Goal: Information Seeking & Learning: Learn about a topic

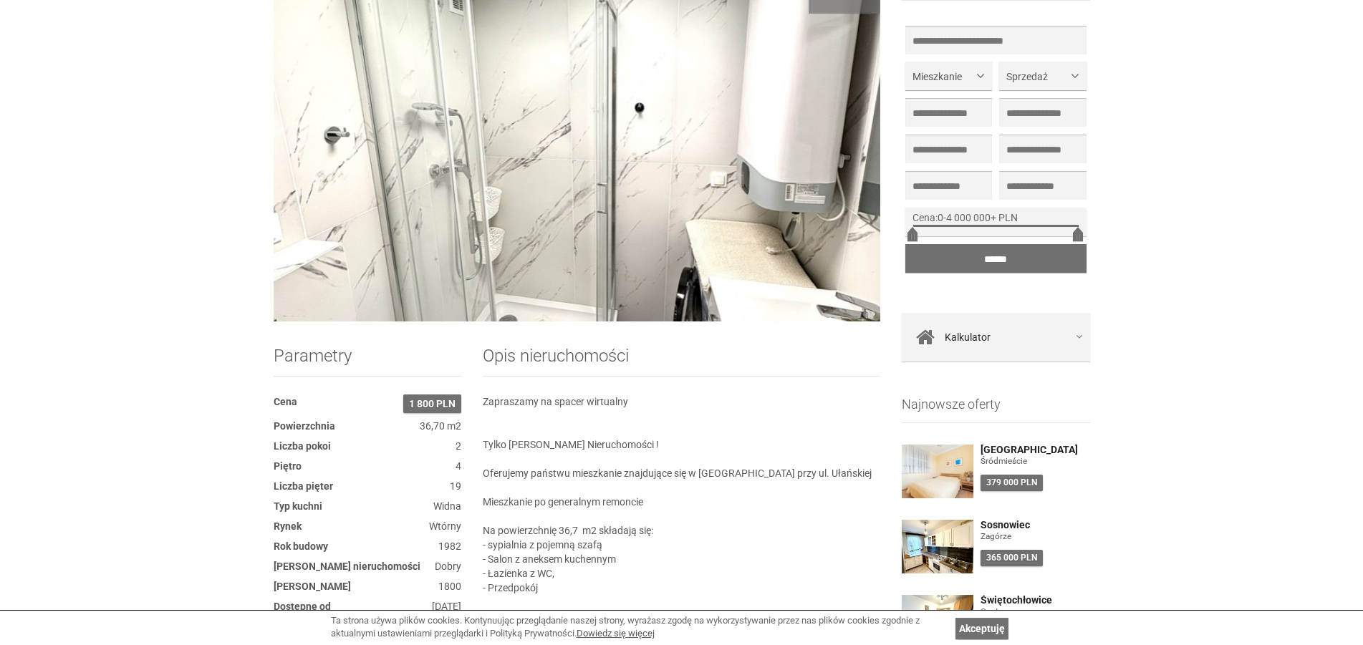
scroll to position [219, 0]
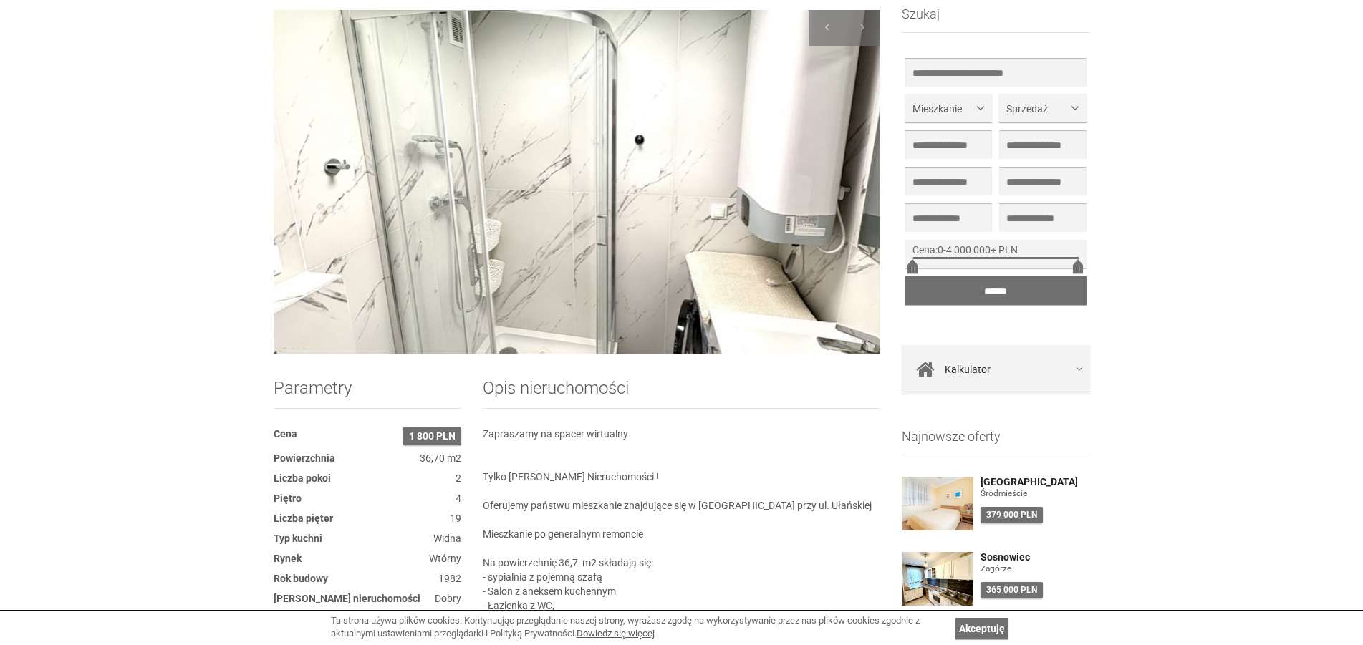
click at [513, 187] on img at bounding box center [577, 182] width 607 height 344
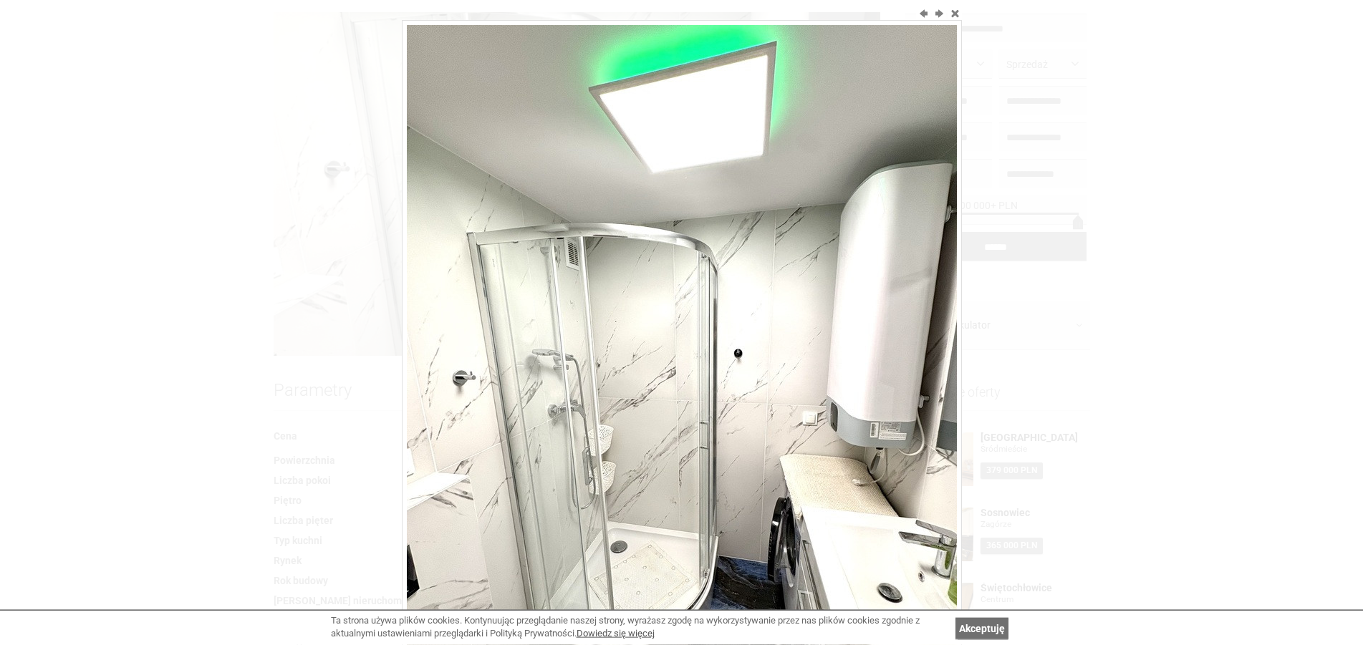
scroll to position [0, 0]
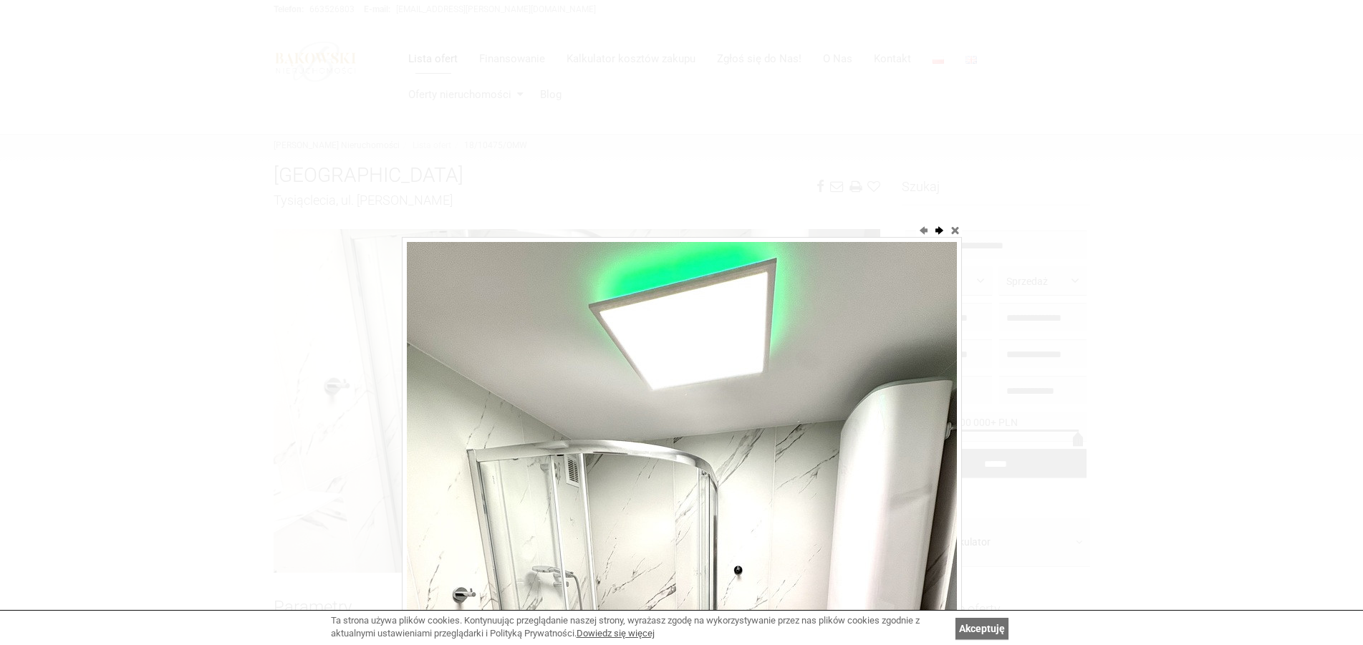
click at [941, 230] on button "next" at bounding box center [939, 230] width 14 height 14
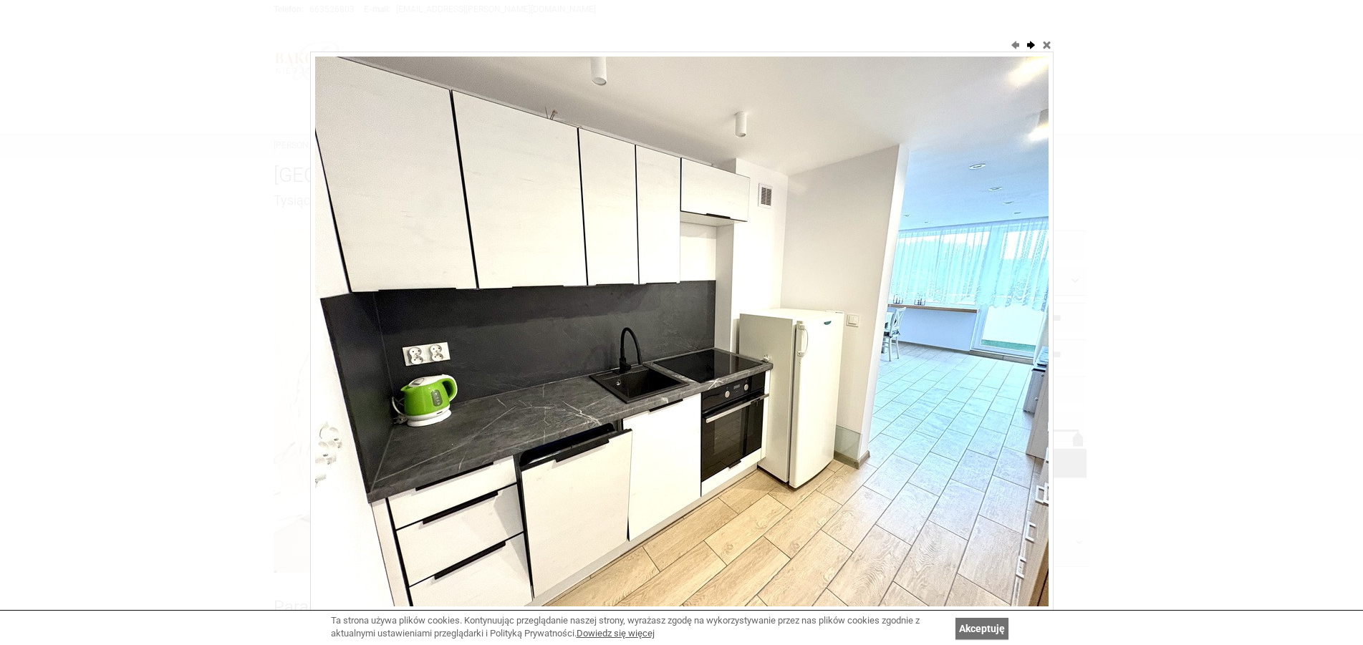
click at [1031, 44] on button "next" at bounding box center [1031, 44] width 14 height 14
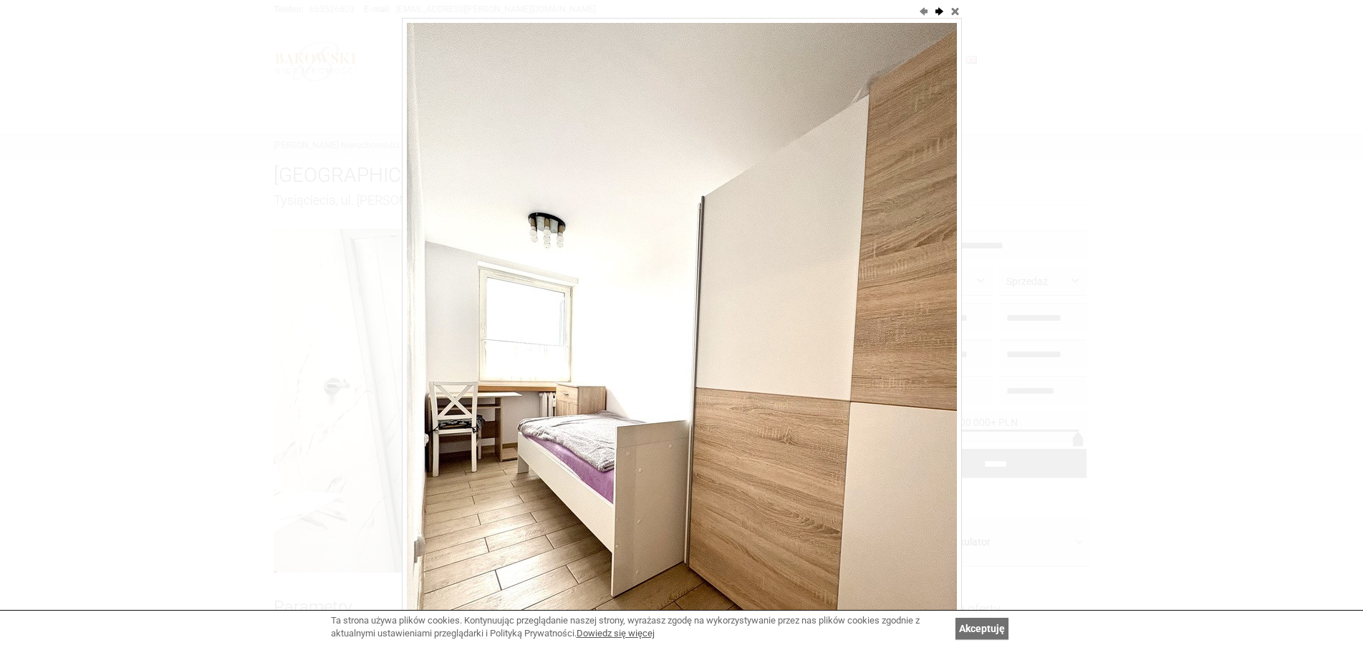
click at [940, 10] on button "next" at bounding box center [939, 11] width 14 height 14
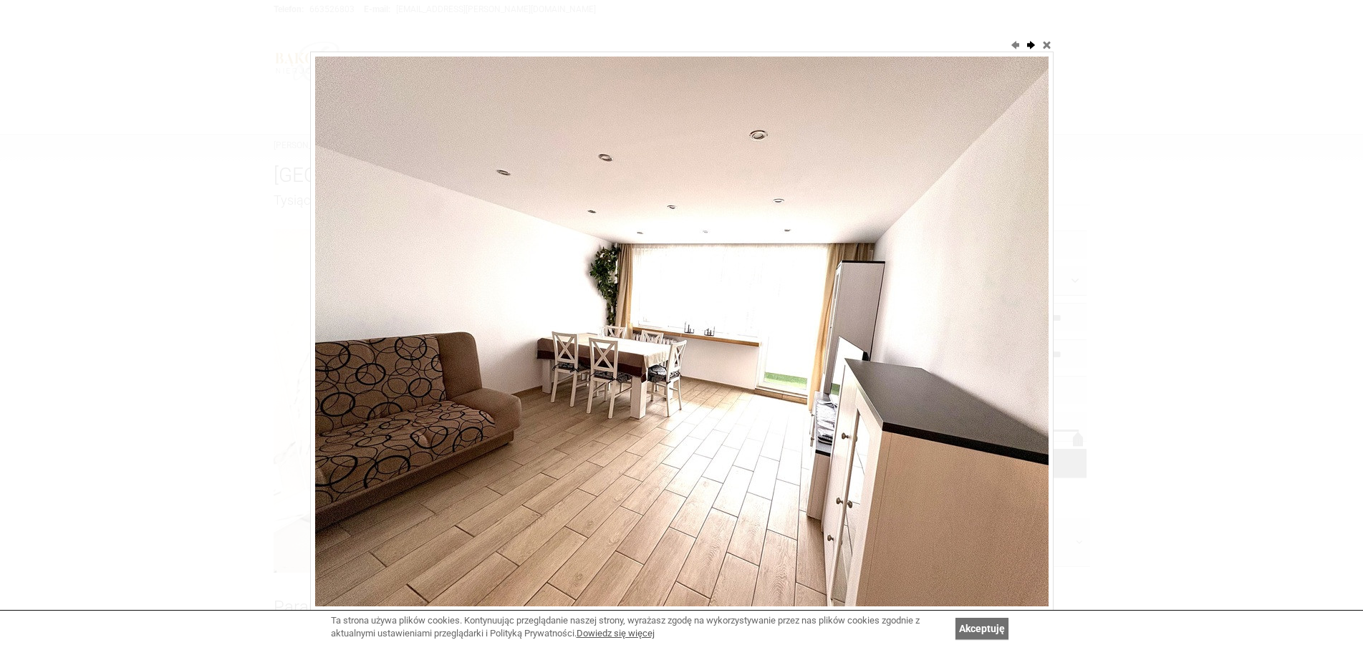
click at [940, 10] on div at bounding box center [681, 322] width 1363 height 645
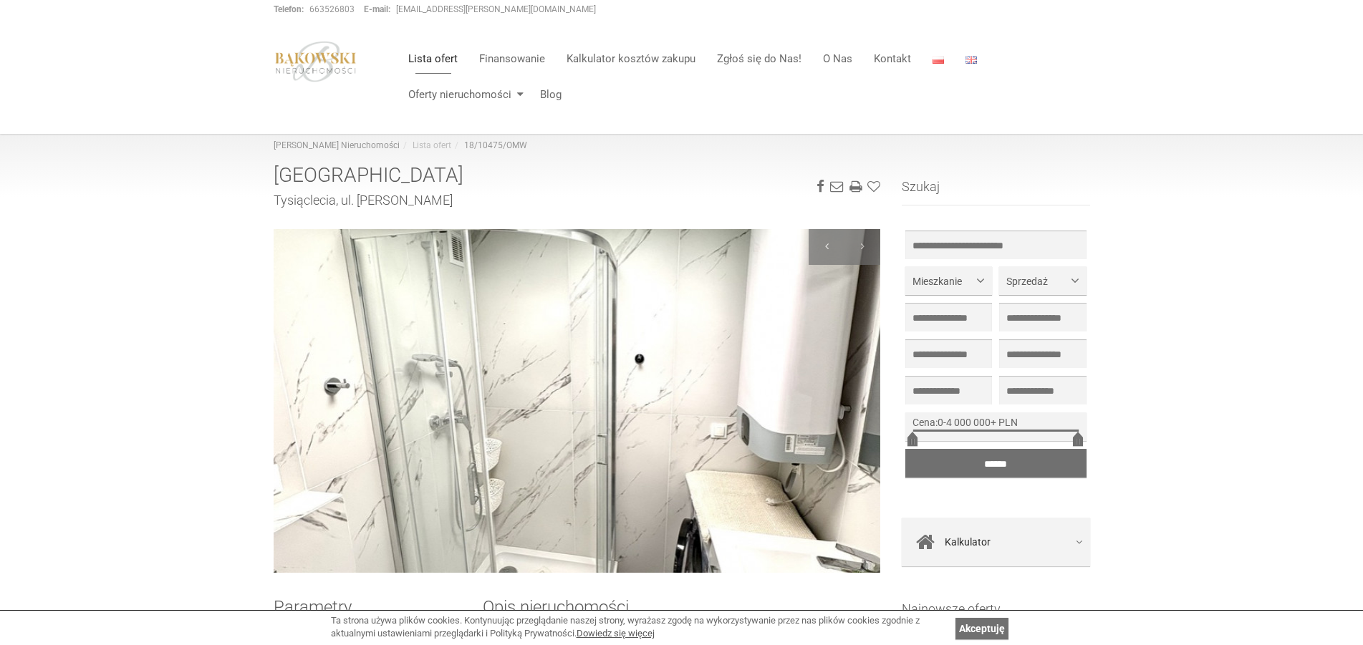
click at [638, 366] on img at bounding box center [577, 401] width 607 height 344
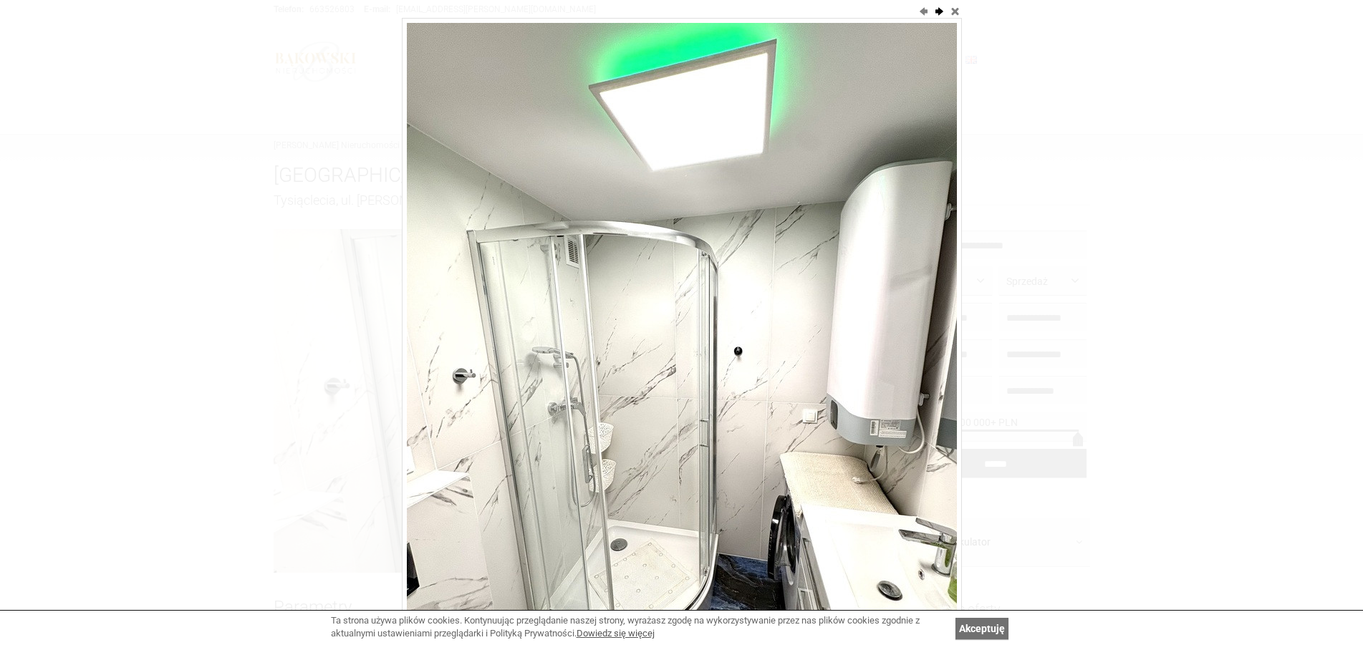
click at [941, 13] on button "next" at bounding box center [939, 11] width 14 height 14
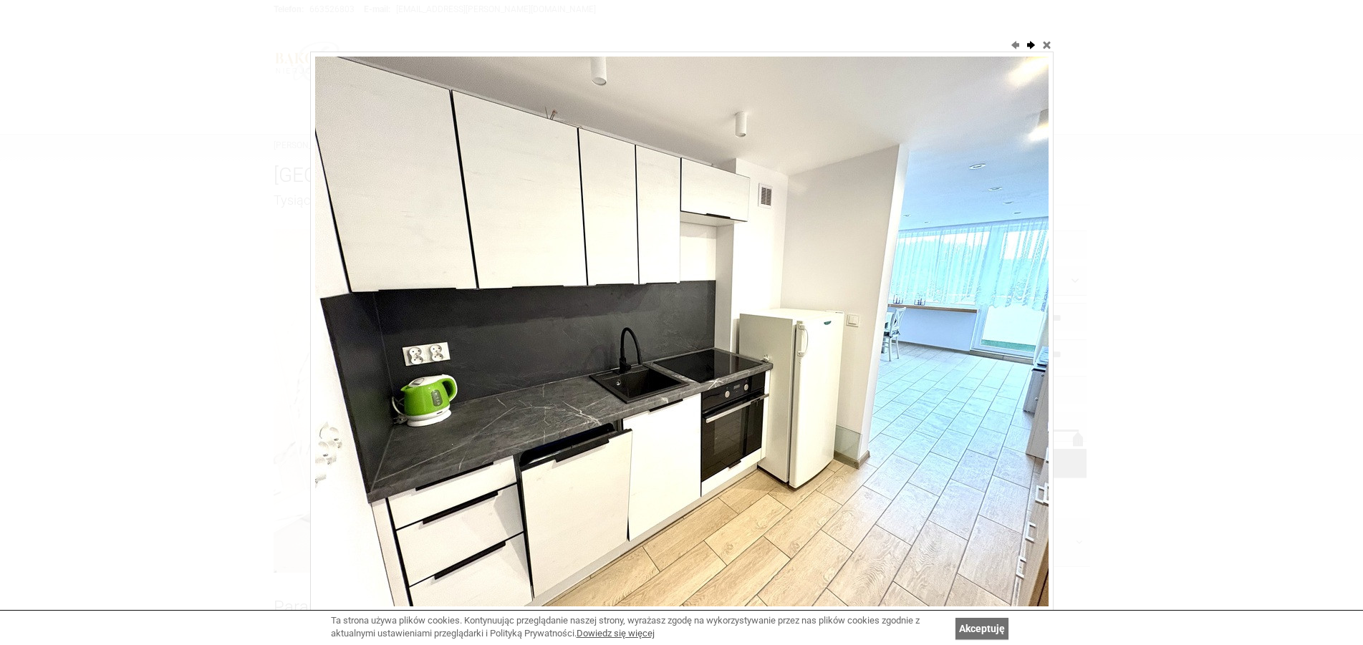
click at [941, 13] on div at bounding box center [681, 322] width 1363 height 645
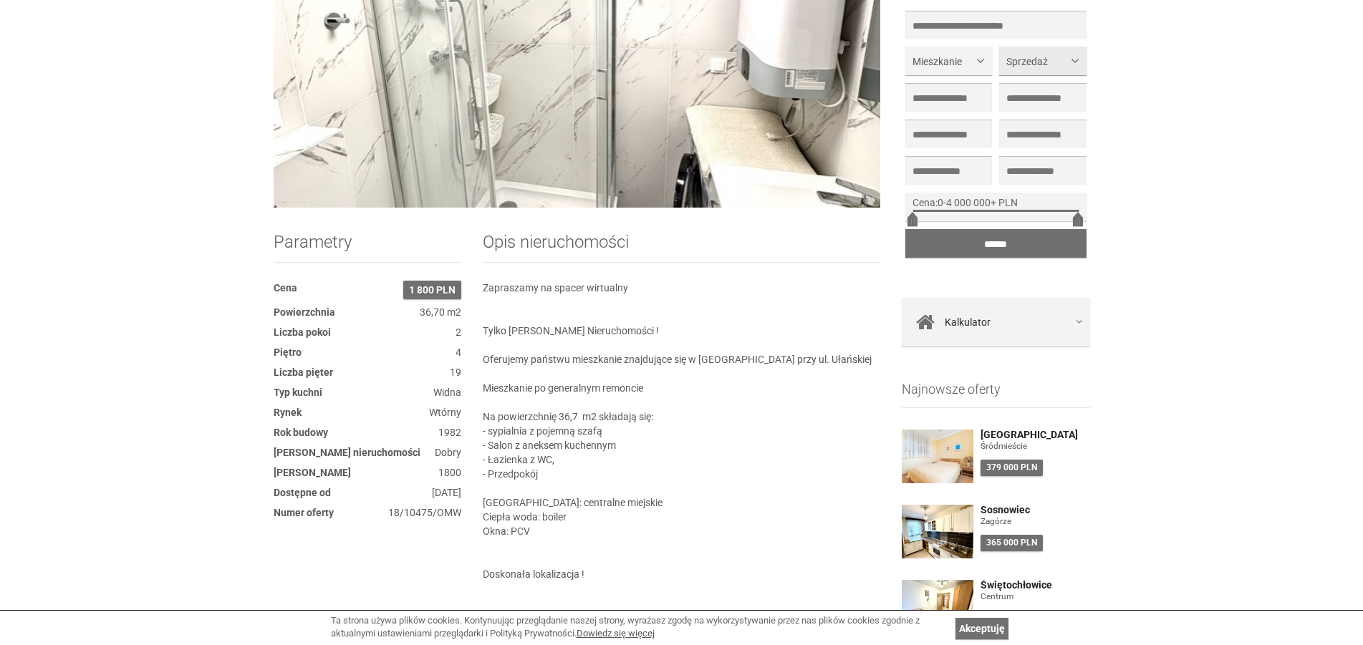
scroll to position [73, 0]
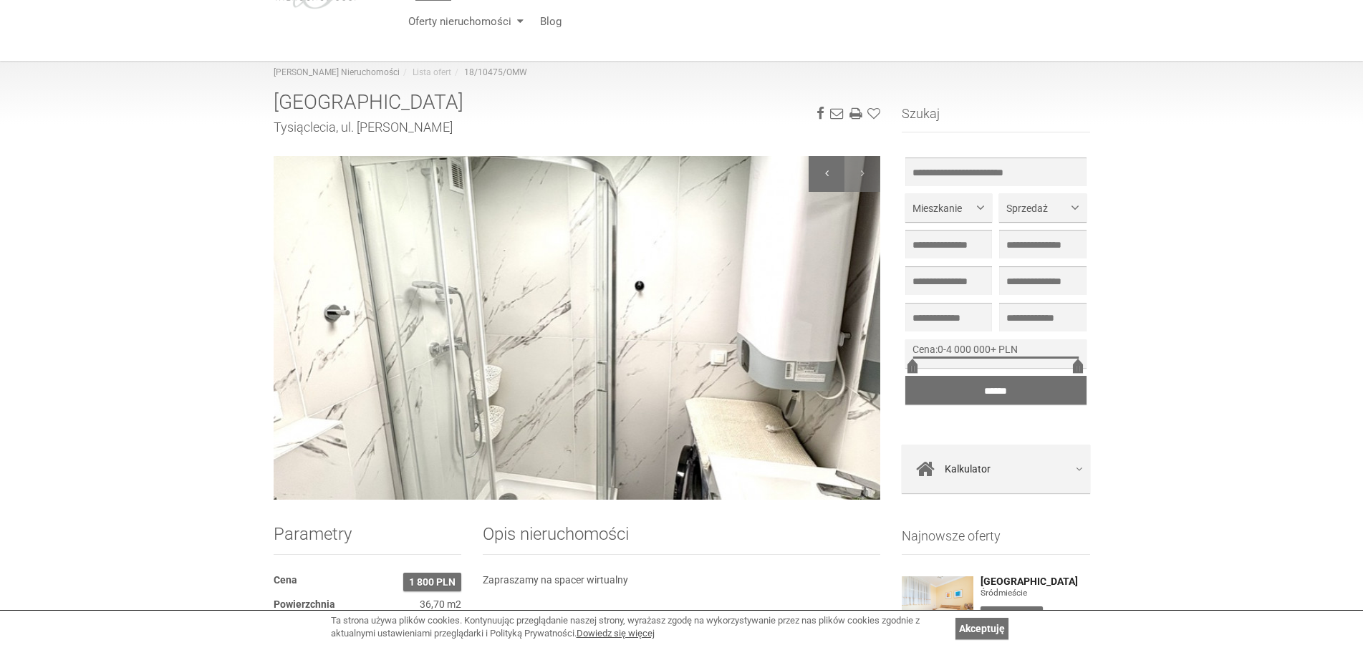
click at [825, 180] on div at bounding box center [827, 174] width 36 height 36
click at [534, 276] on img at bounding box center [577, 328] width 607 height 344
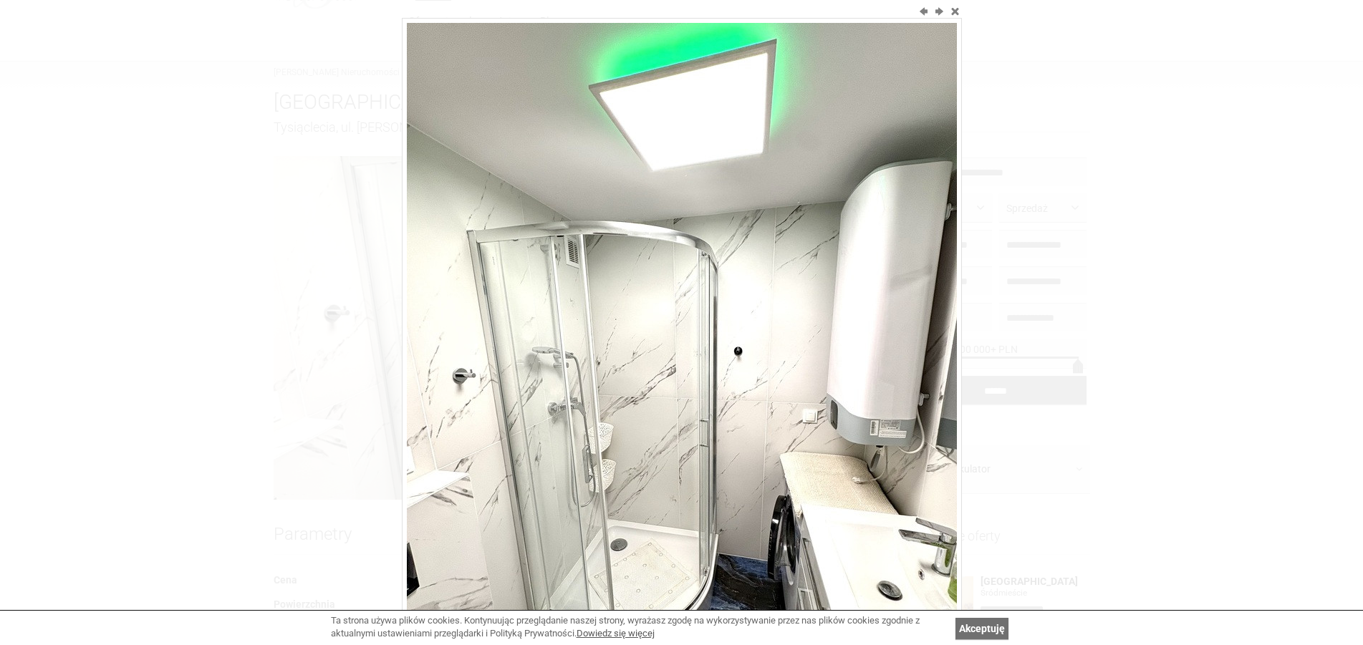
scroll to position [0, 0]
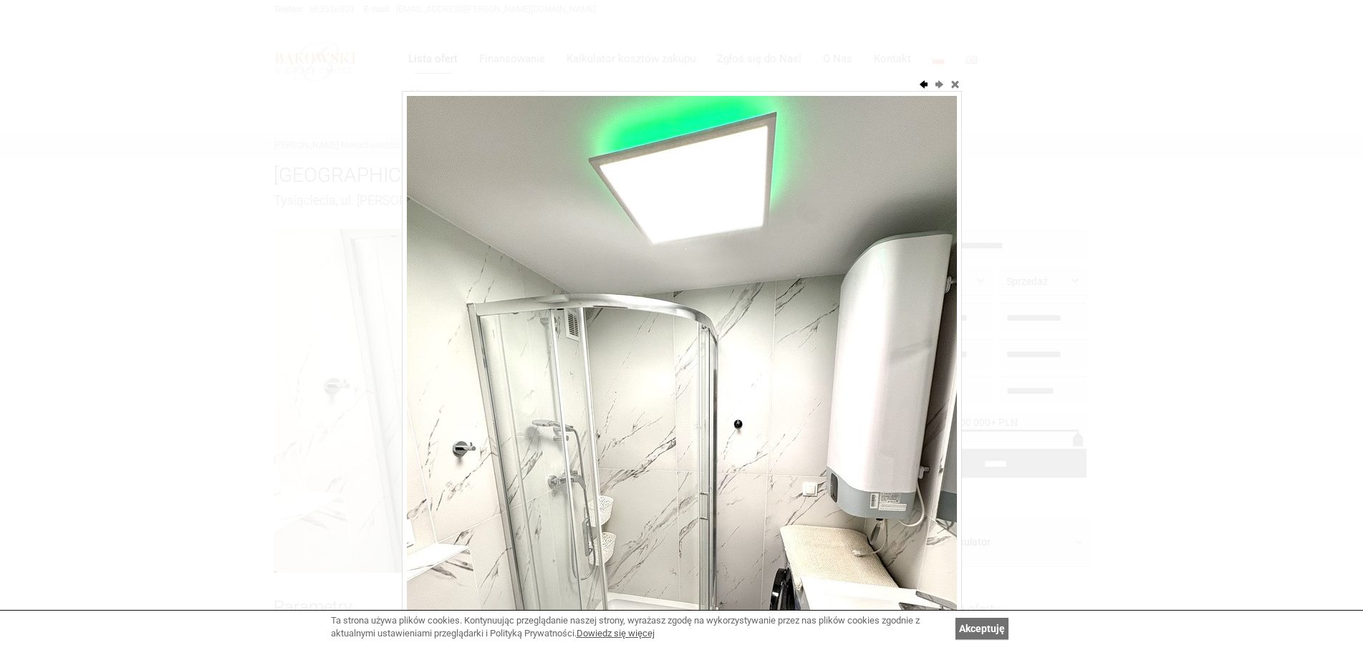
click at [923, 83] on button "previous" at bounding box center [923, 84] width 14 height 14
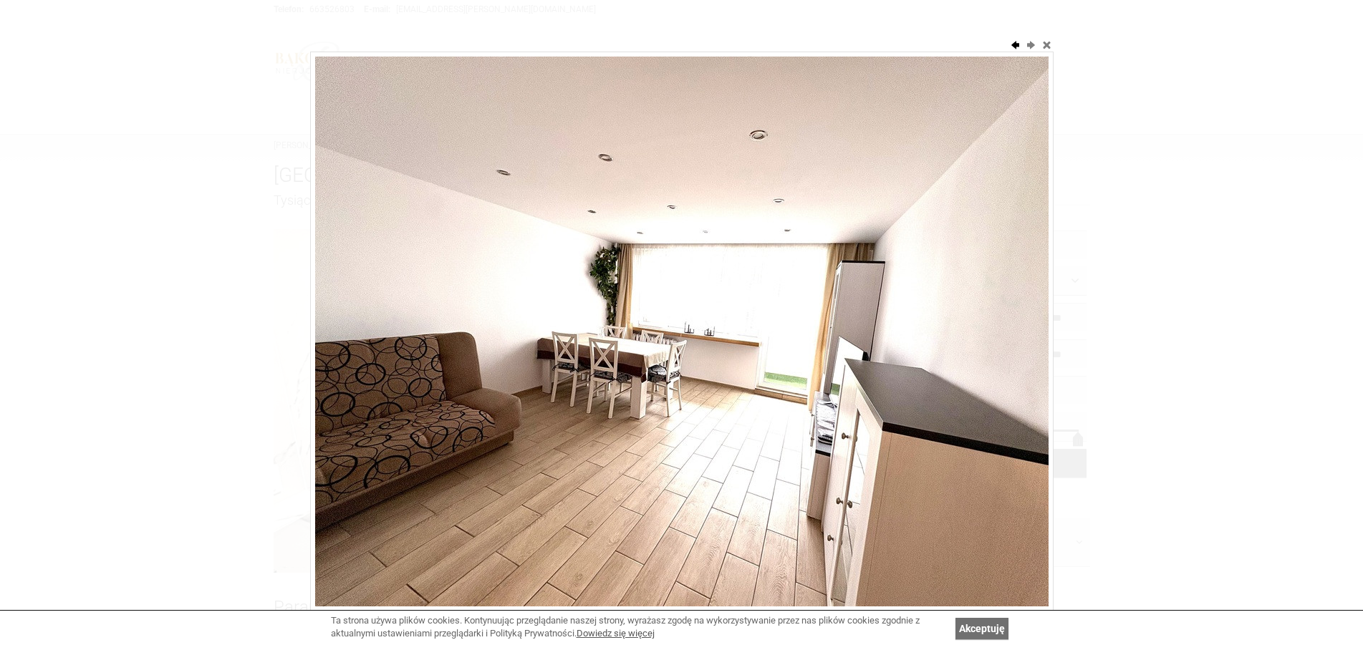
click at [1016, 47] on button "previous" at bounding box center [1015, 44] width 14 height 14
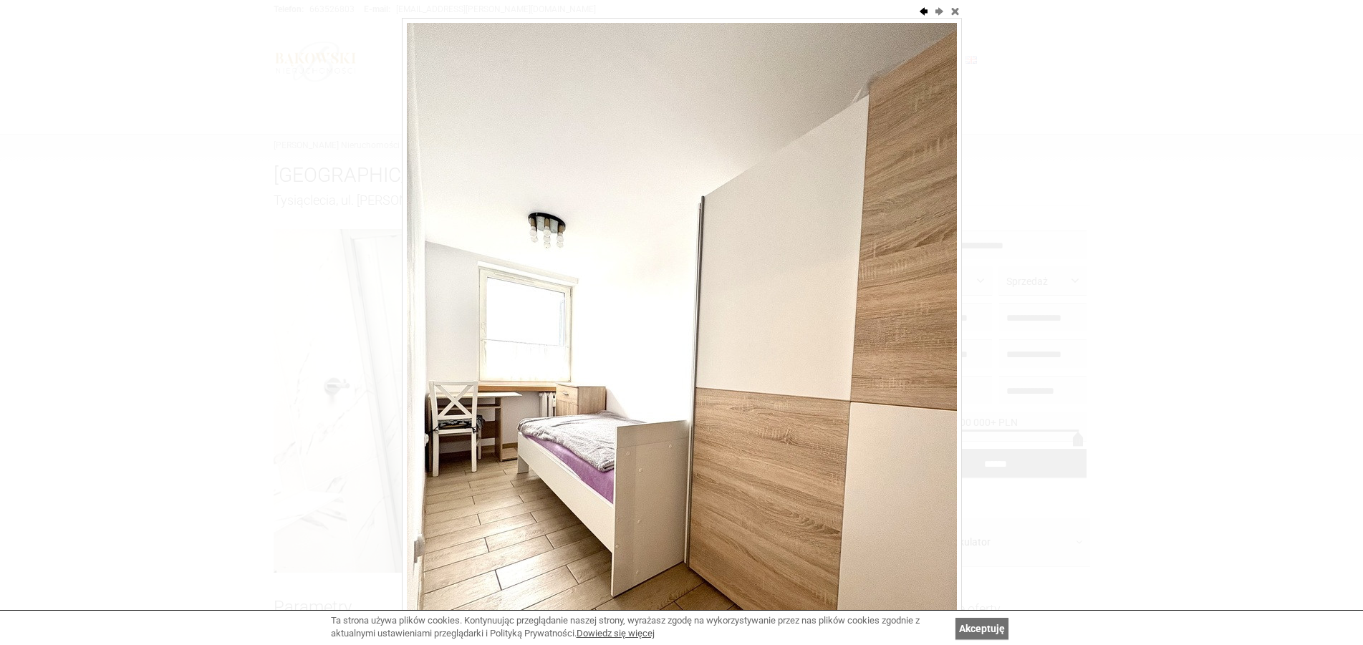
click at [923, 13] on button "previous" at bounding box center [923, 11] width 14 height 14
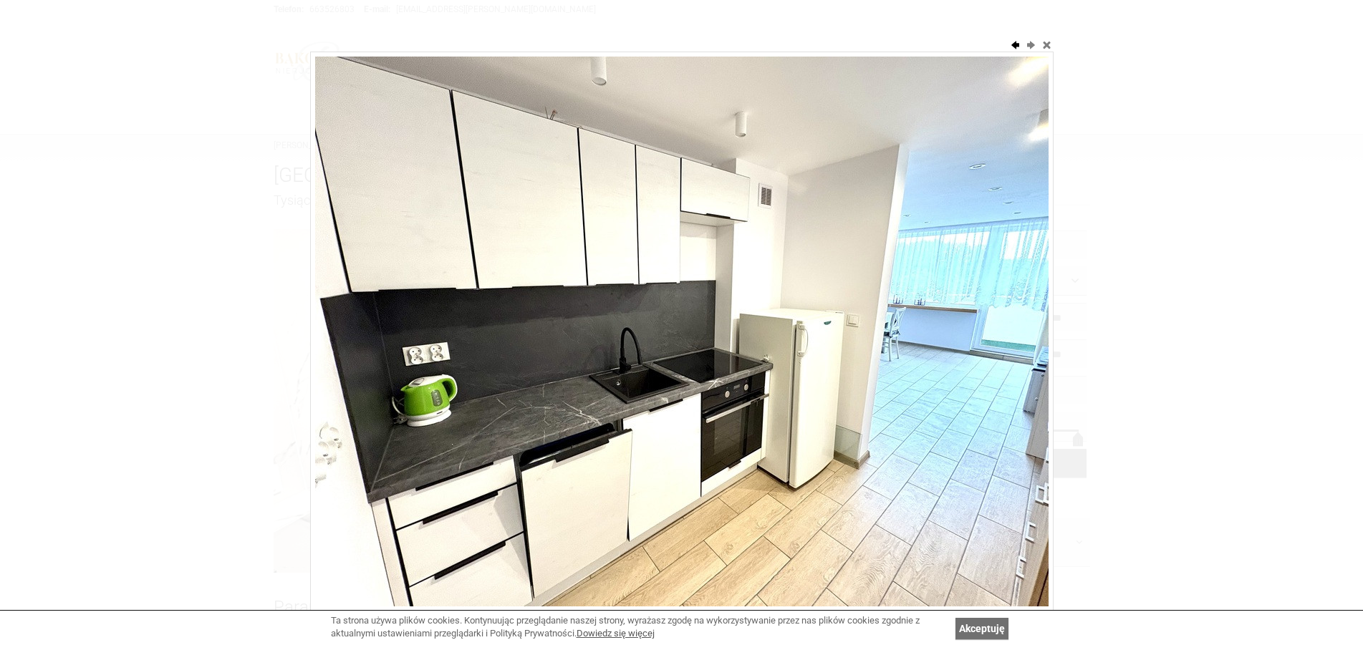
click at [1014, 44] on button "previous" at bounding box center [1015, 44] width 14 height 14
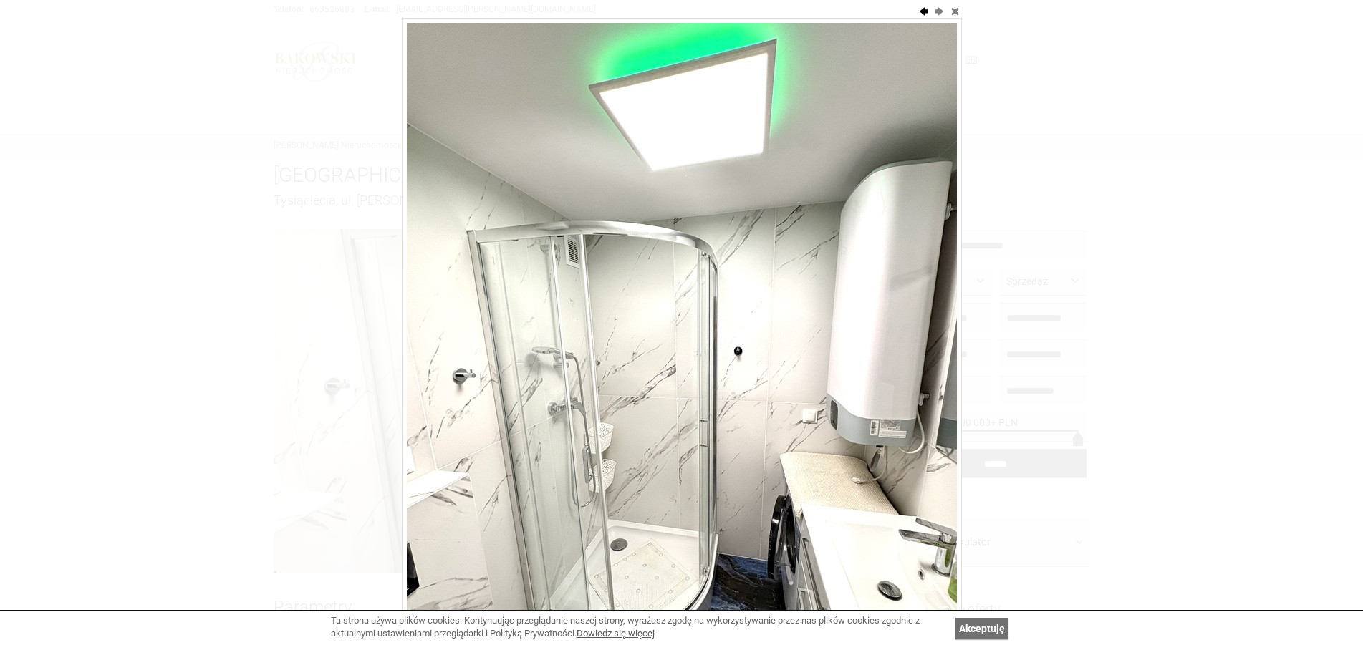
click at [923, 14] on button "previous" at bounding box center [923, 11] width 14 height 14
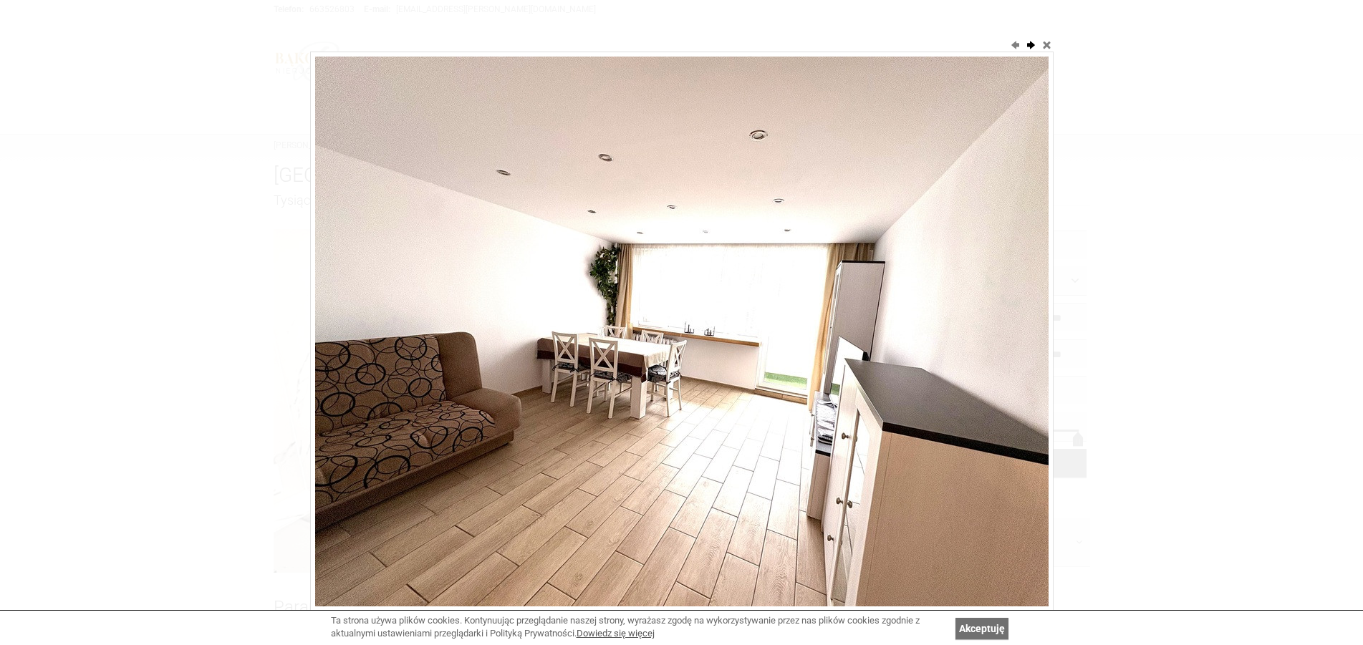
click at [1031, 43] on button "next" at bounding box center [1031, 44] width 14 height 14
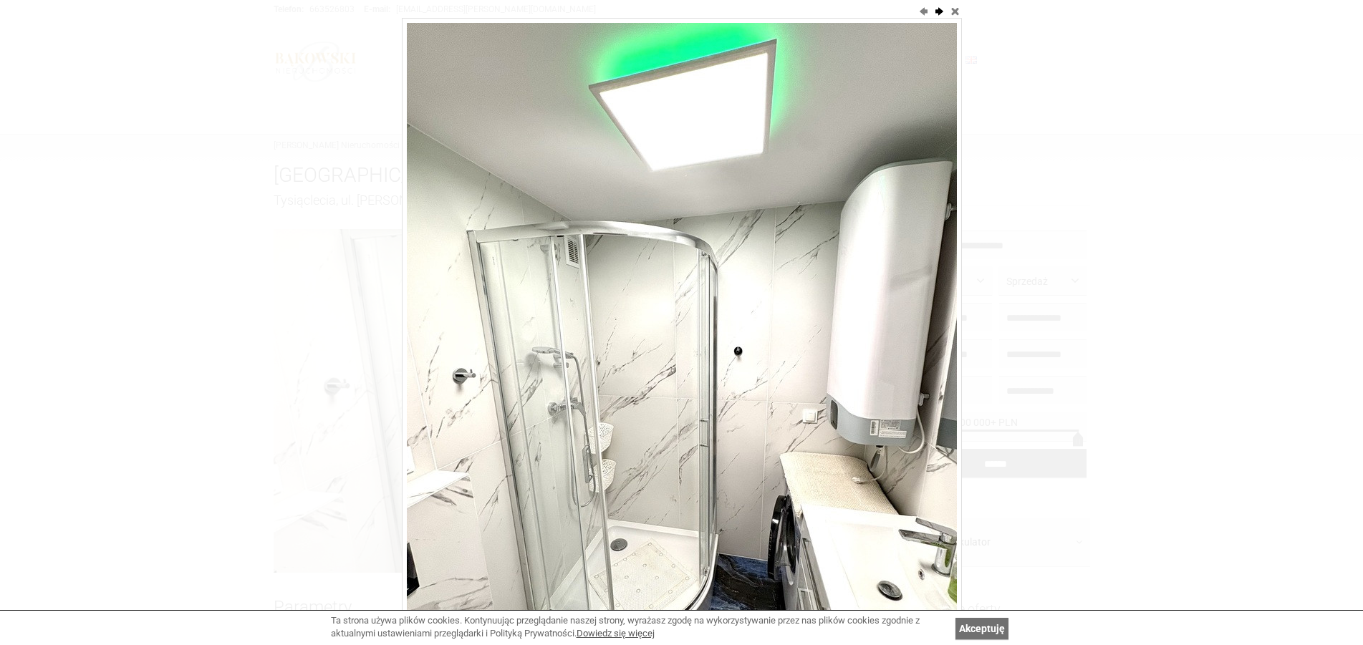
click at [940, 10] on button "next" at bounding box center [939, 11] width 14 height 14
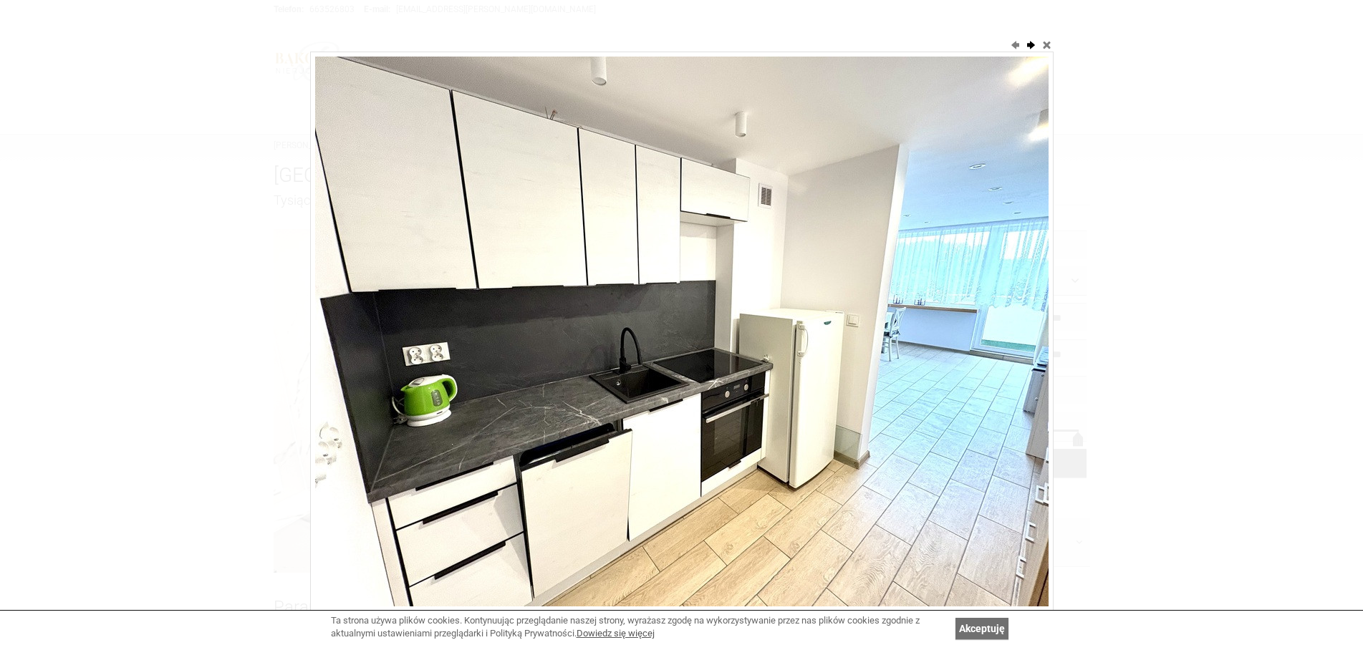
click at [1031, 44] on button "next" at bounding box center [1031, 44] width 14 height 14
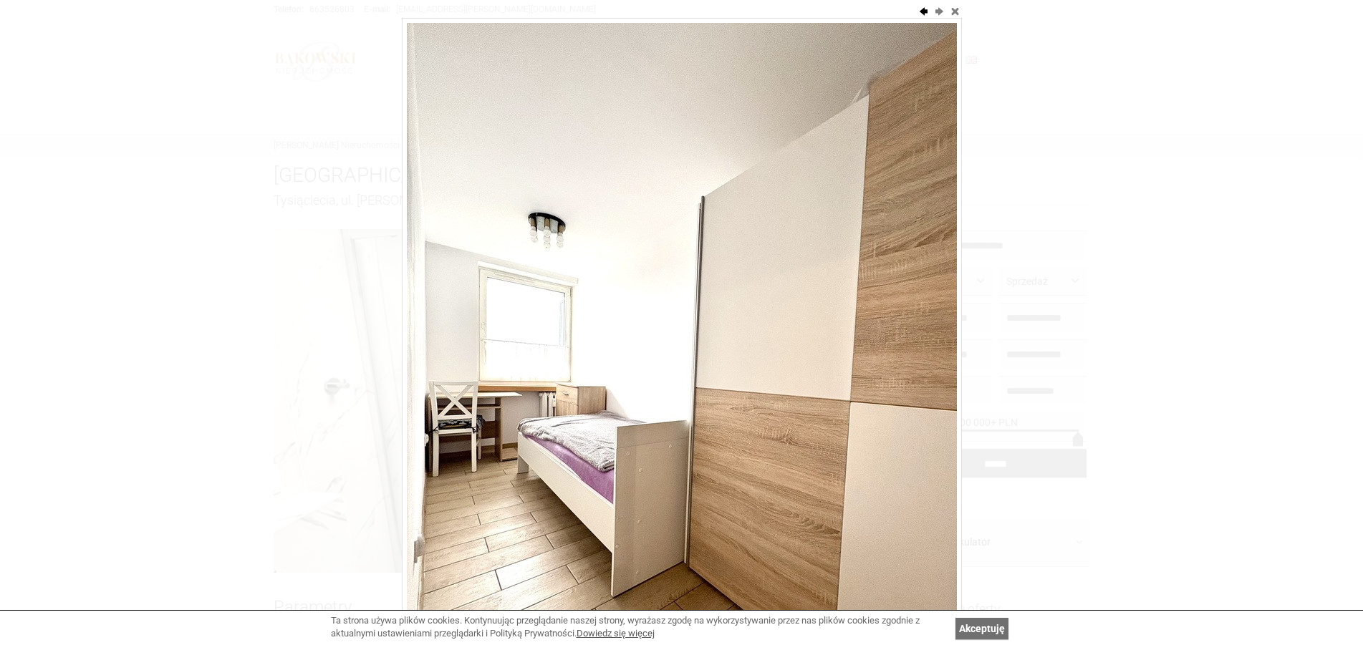
click at [924, 11] on button "previous" at bounding box center [923, 11] width 14 height 14
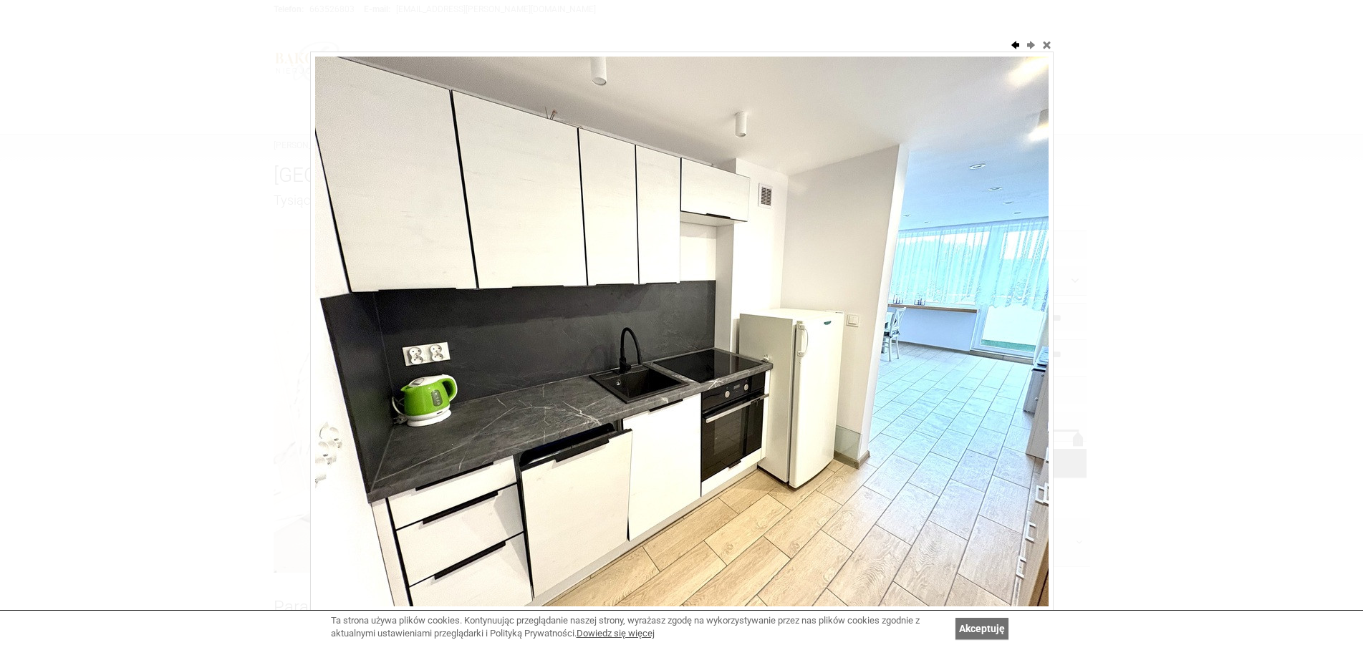
click at [1016, 44] on button "previous" at bounding box center [1015, 44] width 14 height 14
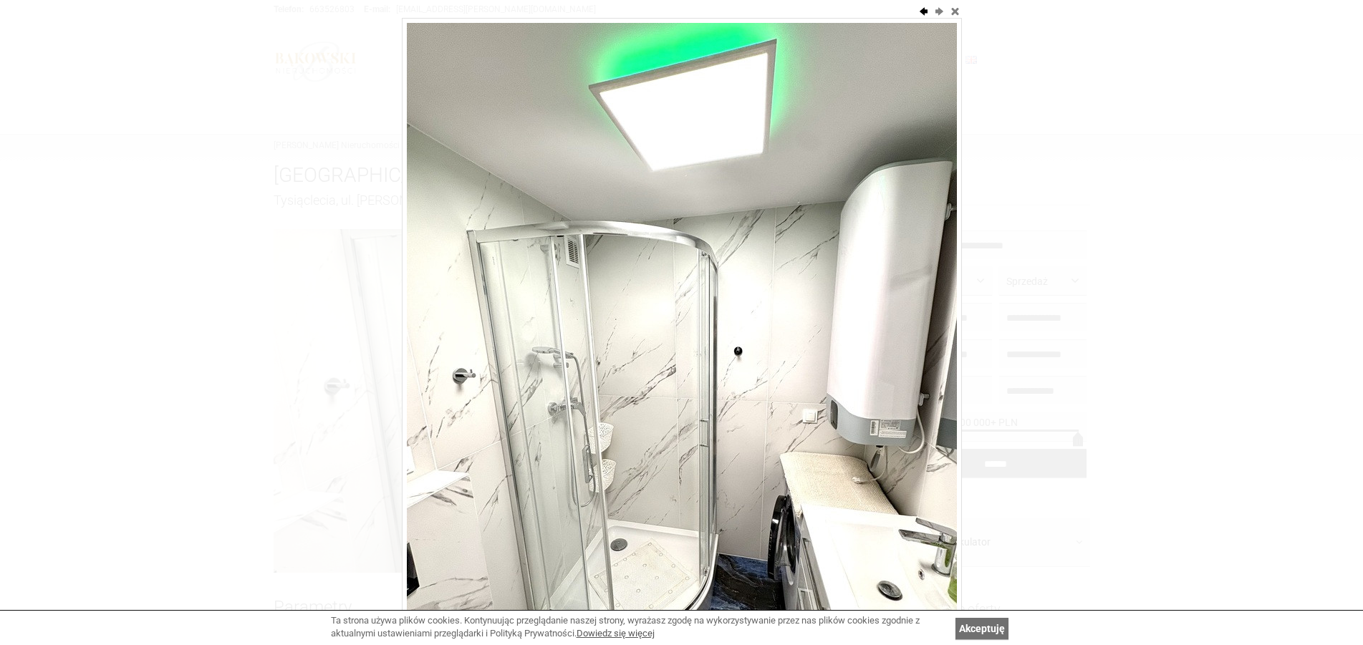
click at [1016, 44] on div at bounding box center [681, 322] width 1363 height 645
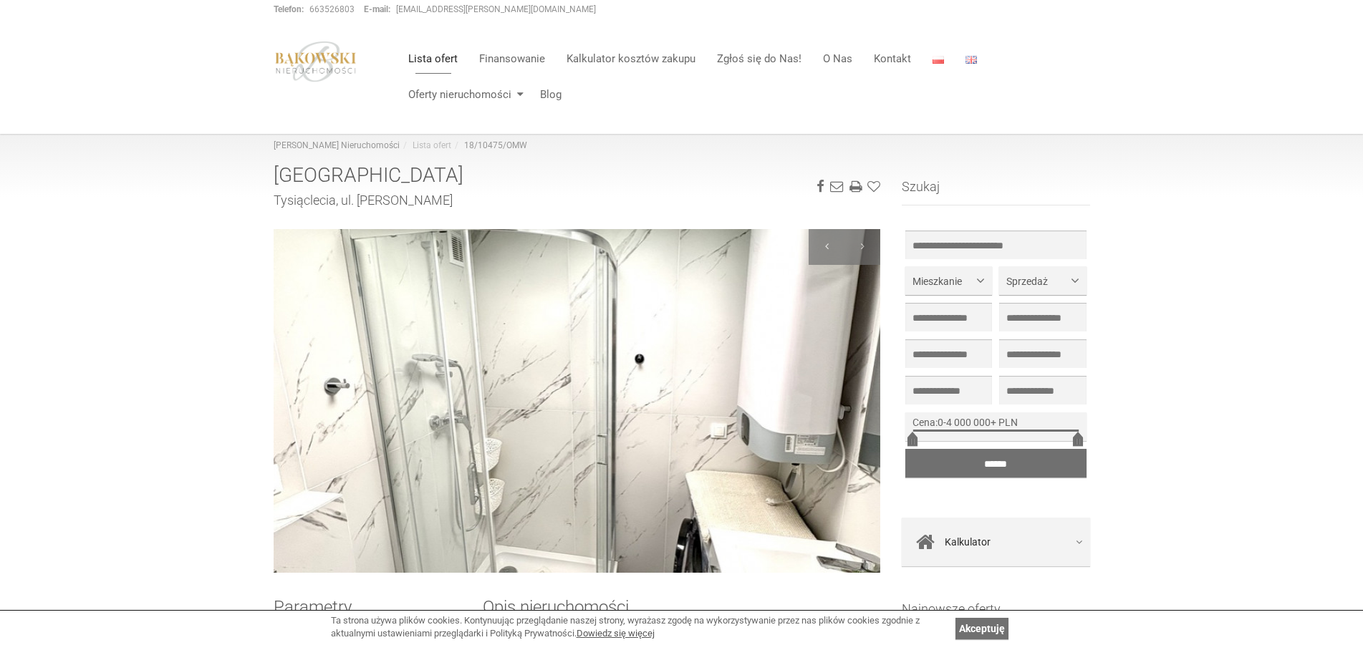
click at [774, 397] on img at bounding box center [577, 401] width 607 height 344
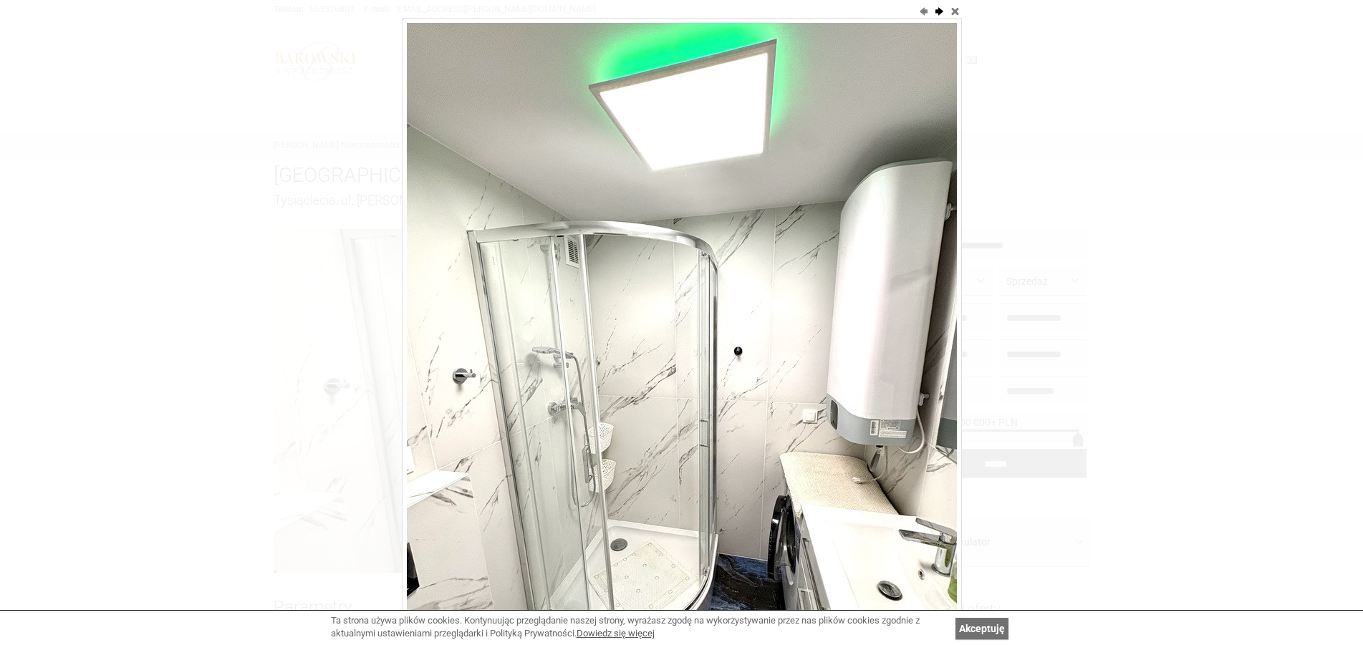
click at [939, 11] on button "next" at bounding box center [939, 11] width 14 height 14
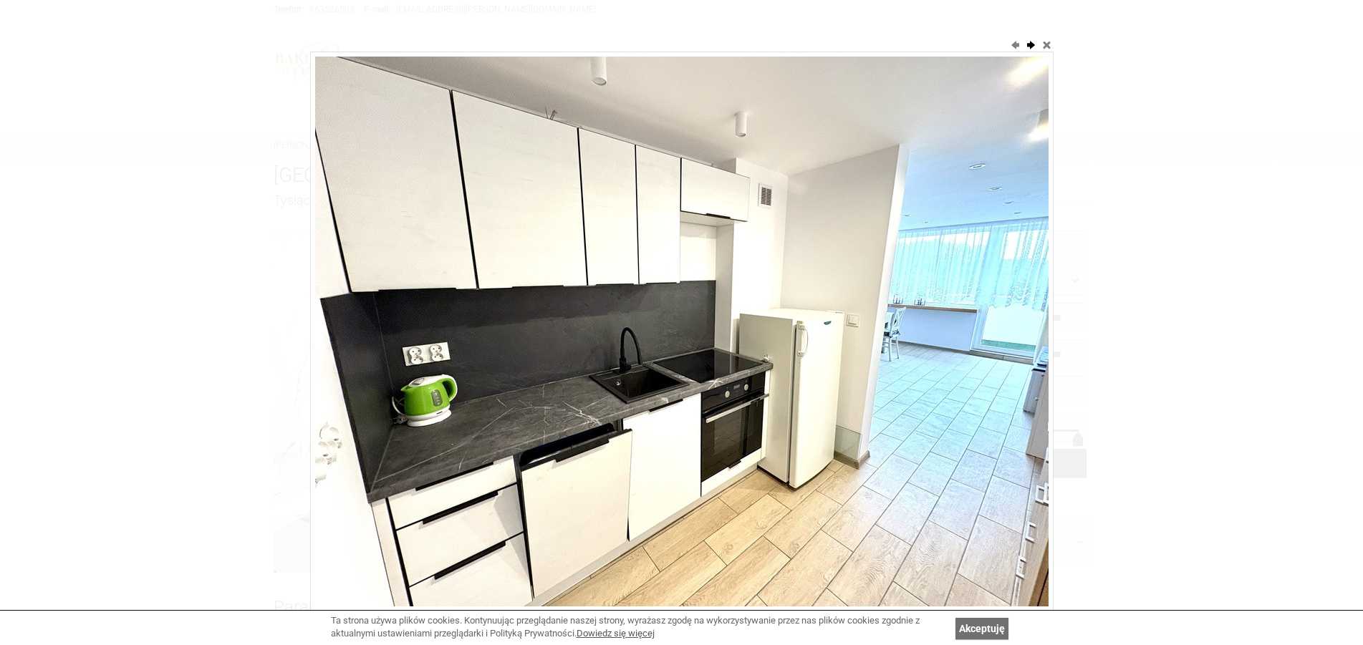
click at [1030, 47] on button "next" at bounding box center [1031, 44] width 14 height 14
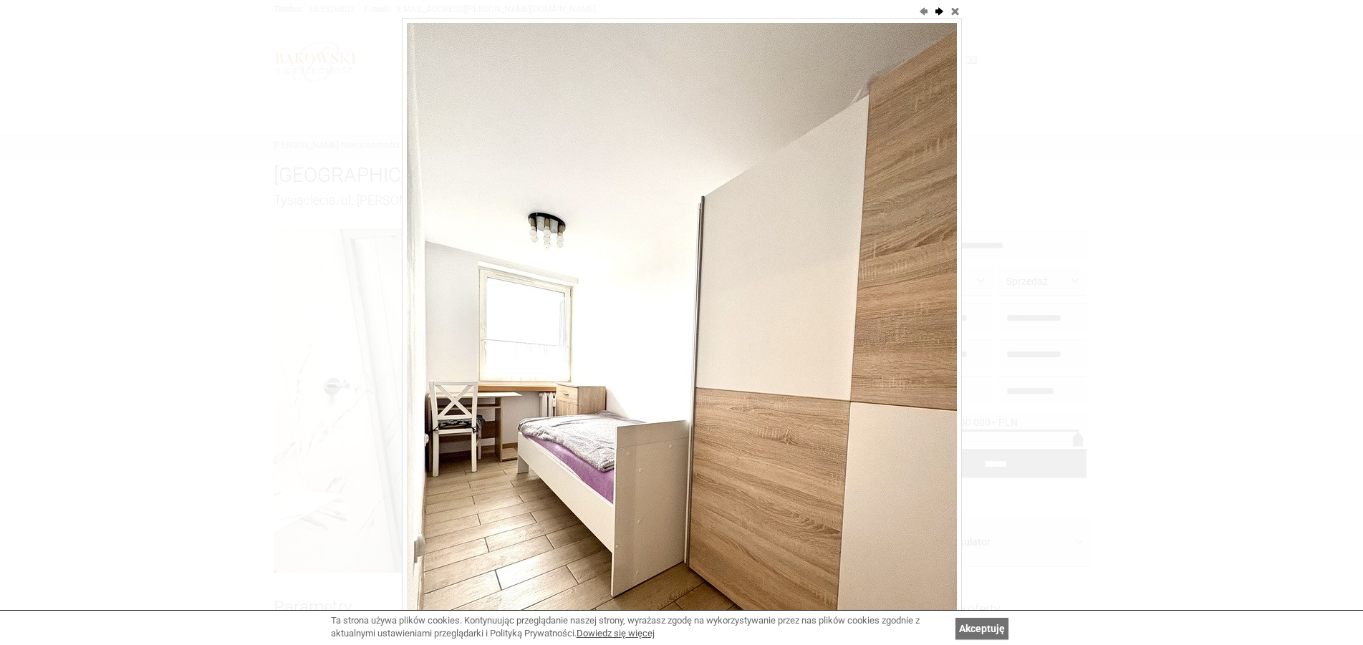
click at [936, 10] on button "next" at bounding box center [939, 11] width 14 height 14
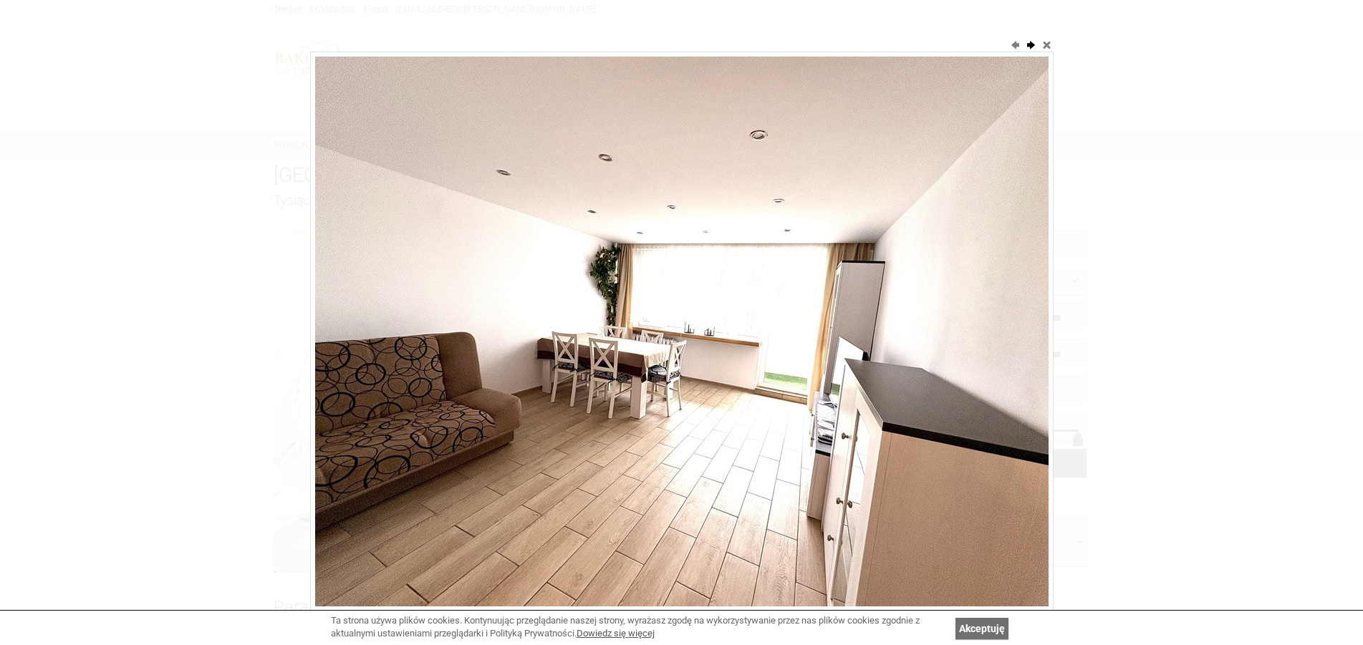
click at [1030, 43] on button "next" at bounding box center [1031, 44] width 14 height 14
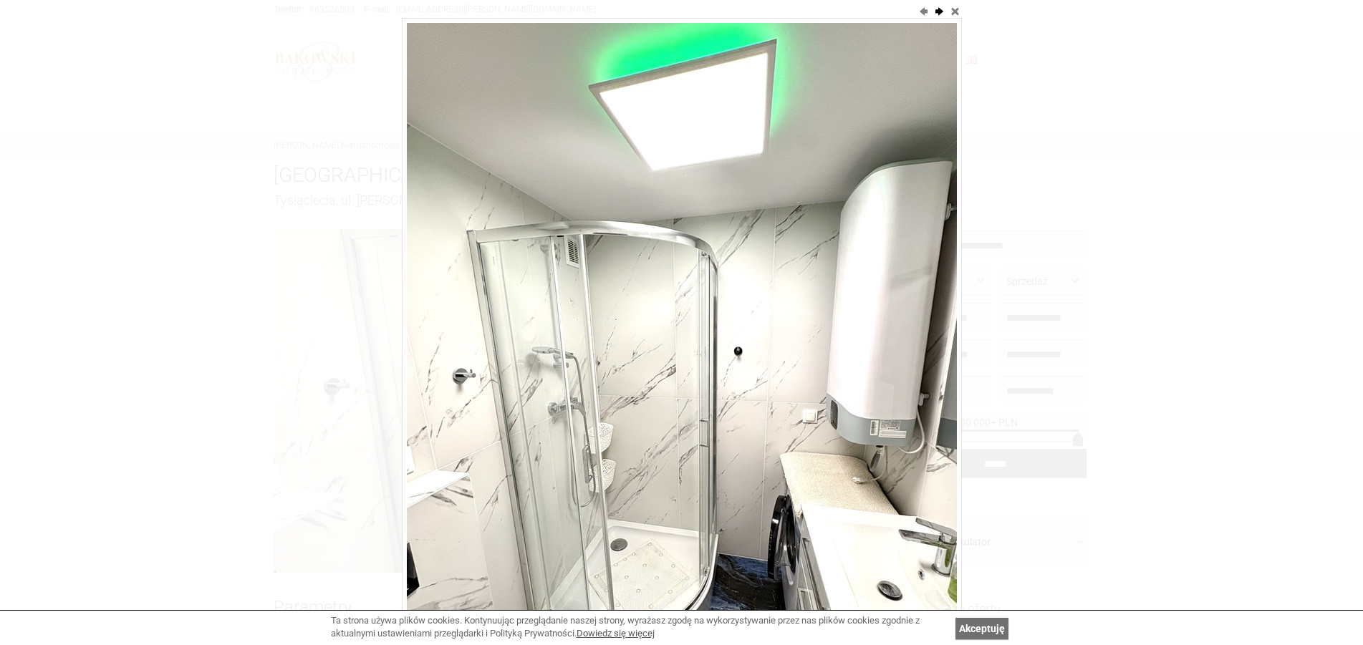
click at [1030, 43] on div at bounding box center [681, 322] width 1363 height 645
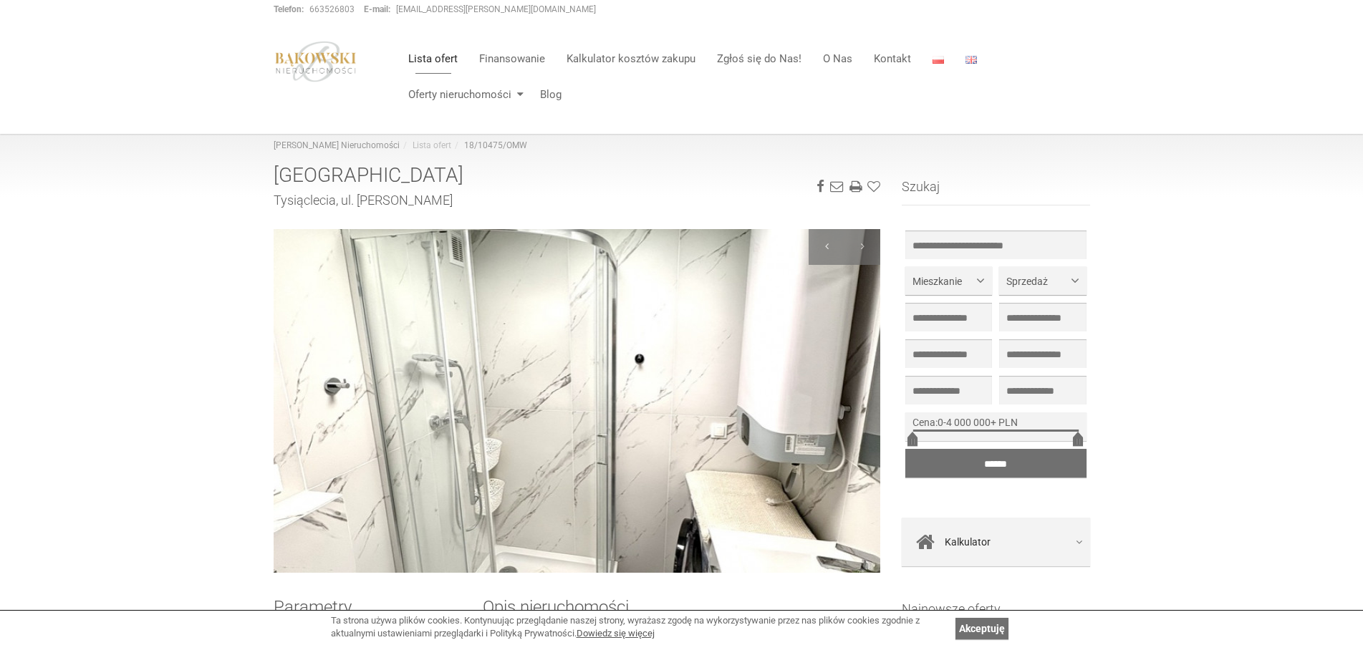
click at [1030, 43] on ul "Lista ofert Finansowanie Kalkulator kosztów zakupu Zgłoś się do Nas! O Nas Kont…" at bounding box center [744, 77] width 692 height 72
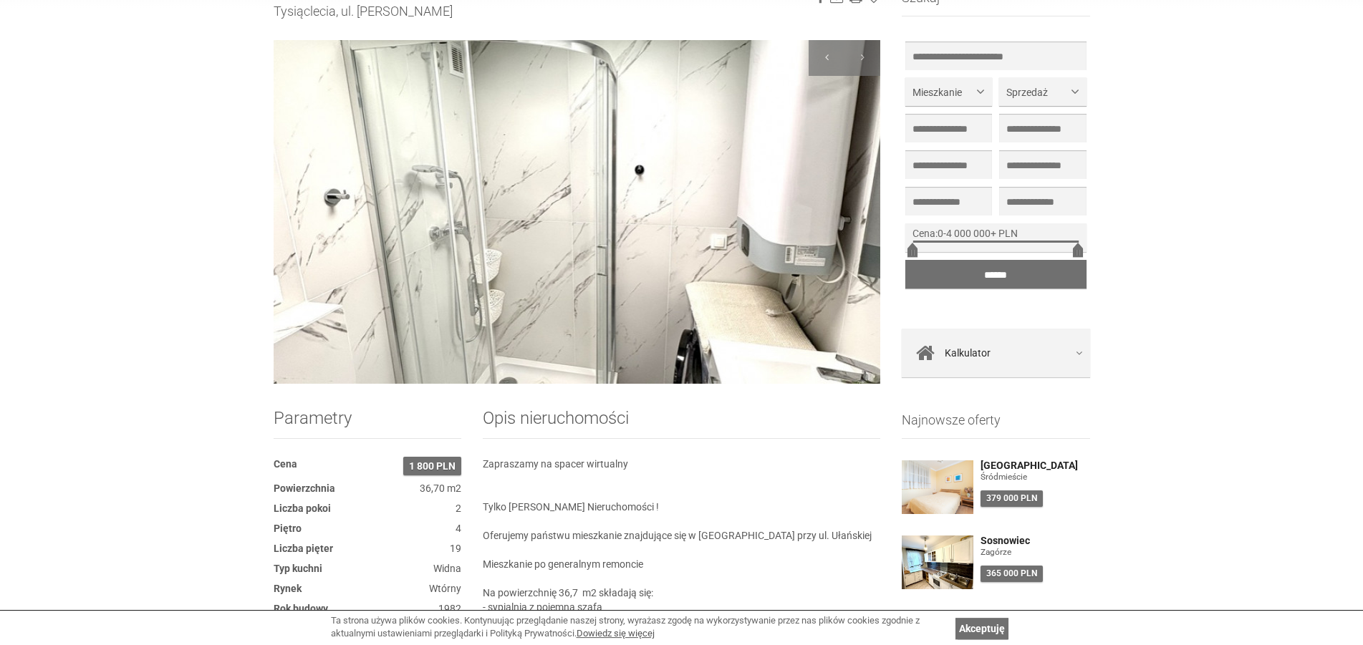
scroll to position [219, 0]
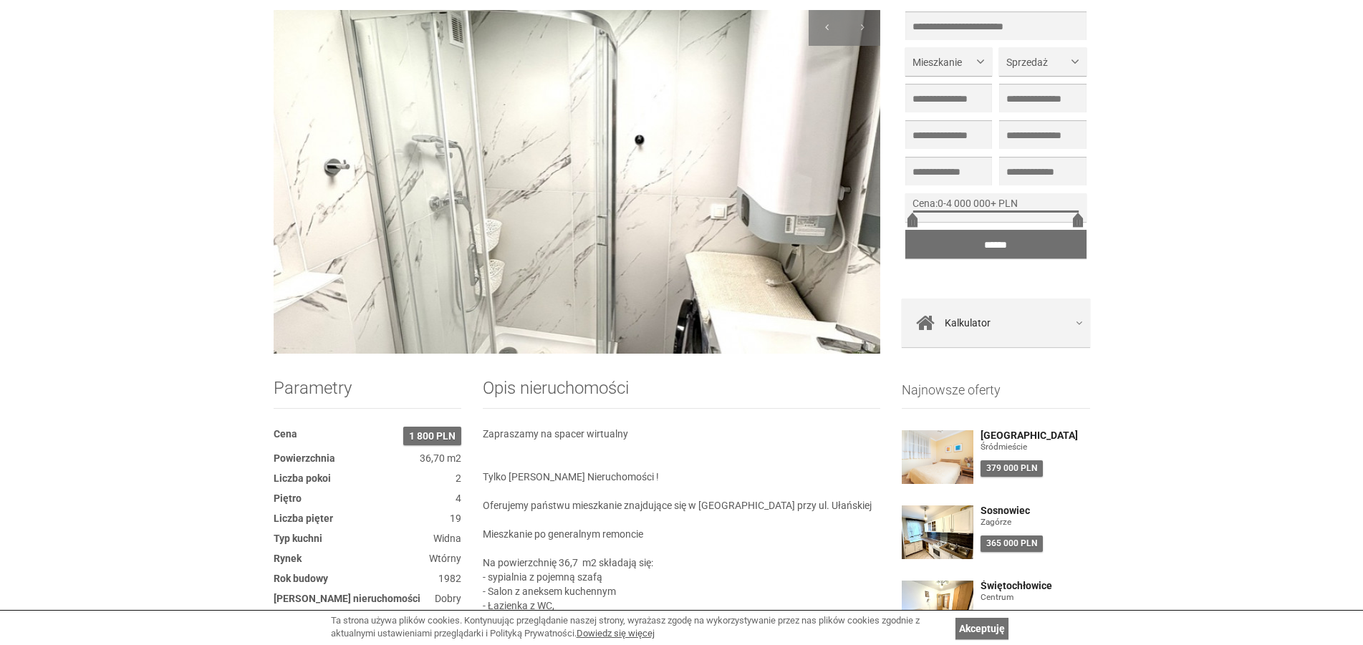
click at [443, 209] on img at bounding box center [577, 182] width 607 height 344
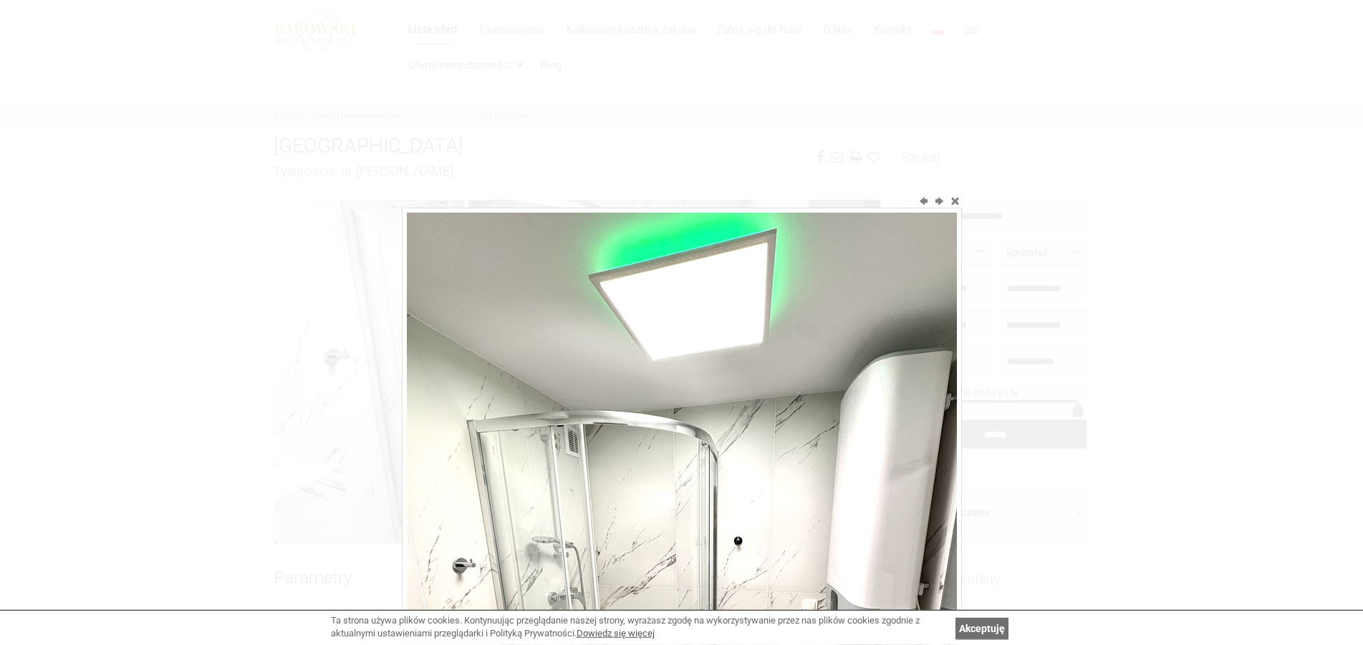
scroll to position [0, 0]
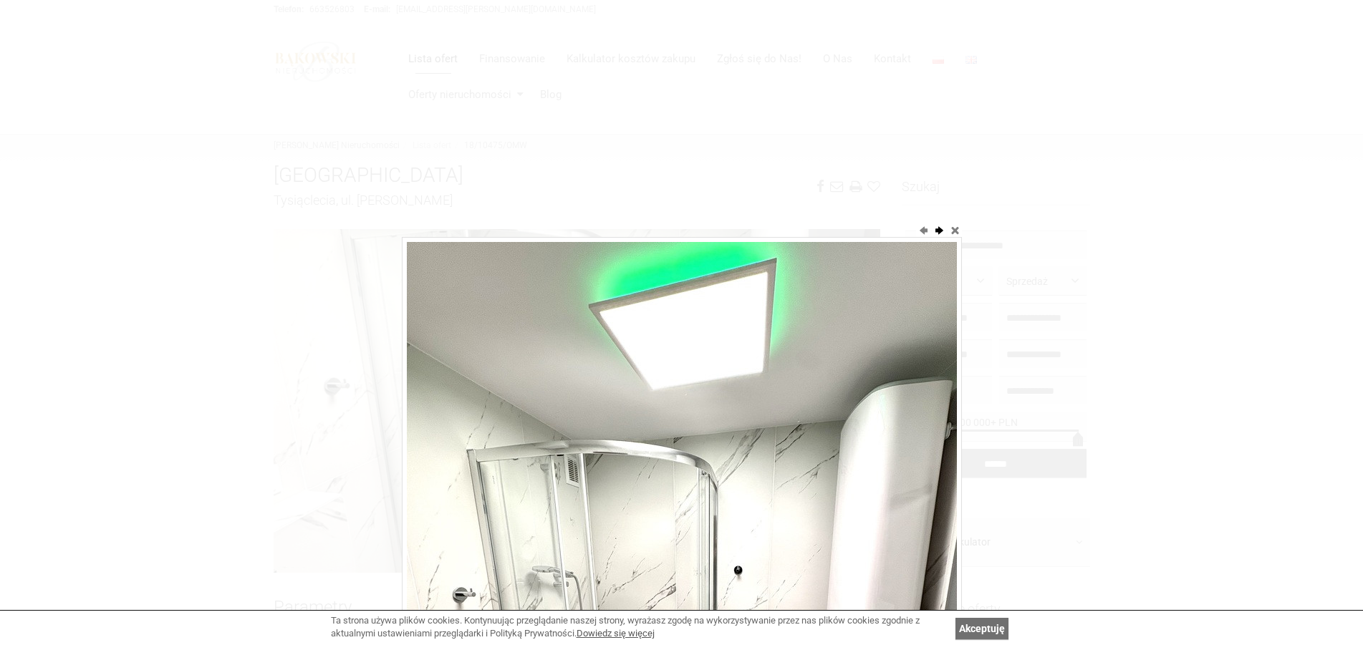
click at [937, 234] on button "next" at bounding box center [939, 230] width 14 height 14
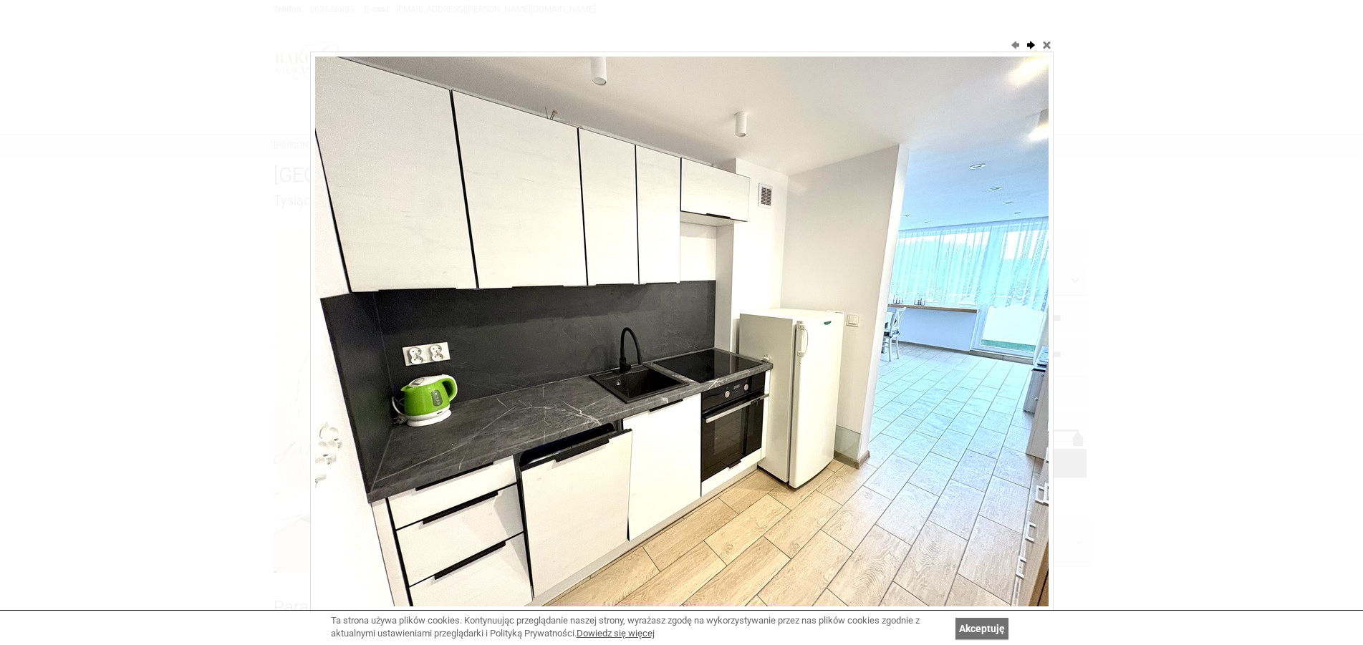
click at [1031, 46] on button "next" at bounding box center [1031, 44] width 14 height 14
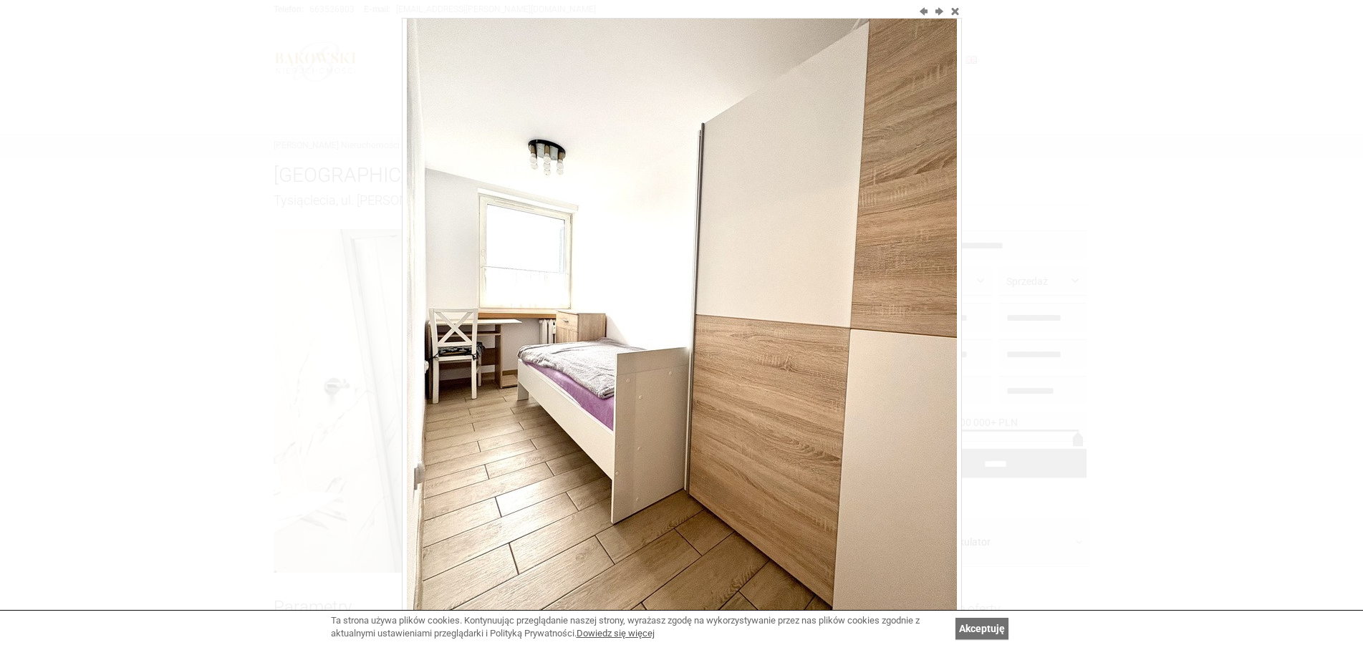
scroll to position [100, 0]
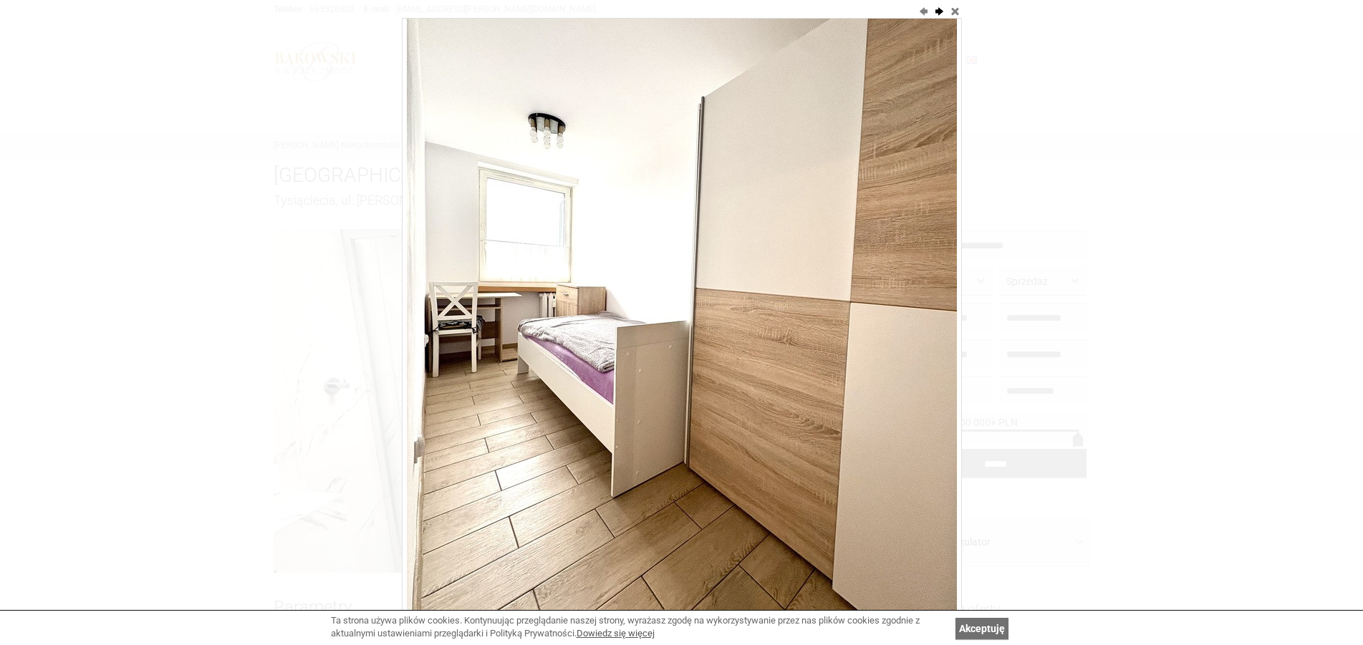
click at [939, 11] on button "next" at bounding box center [939, 11] width 14 height 14
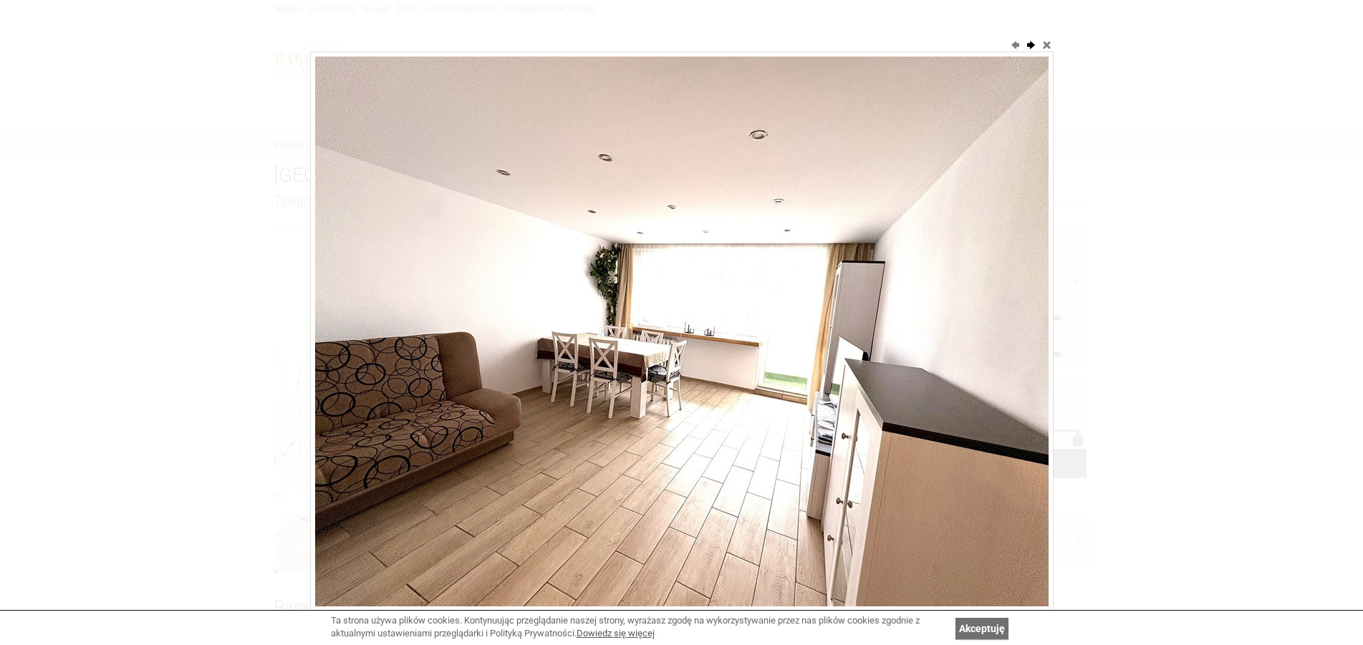
click at [1028, 44] on button "next" at bounding box center [1031, 44] width 14 height 14
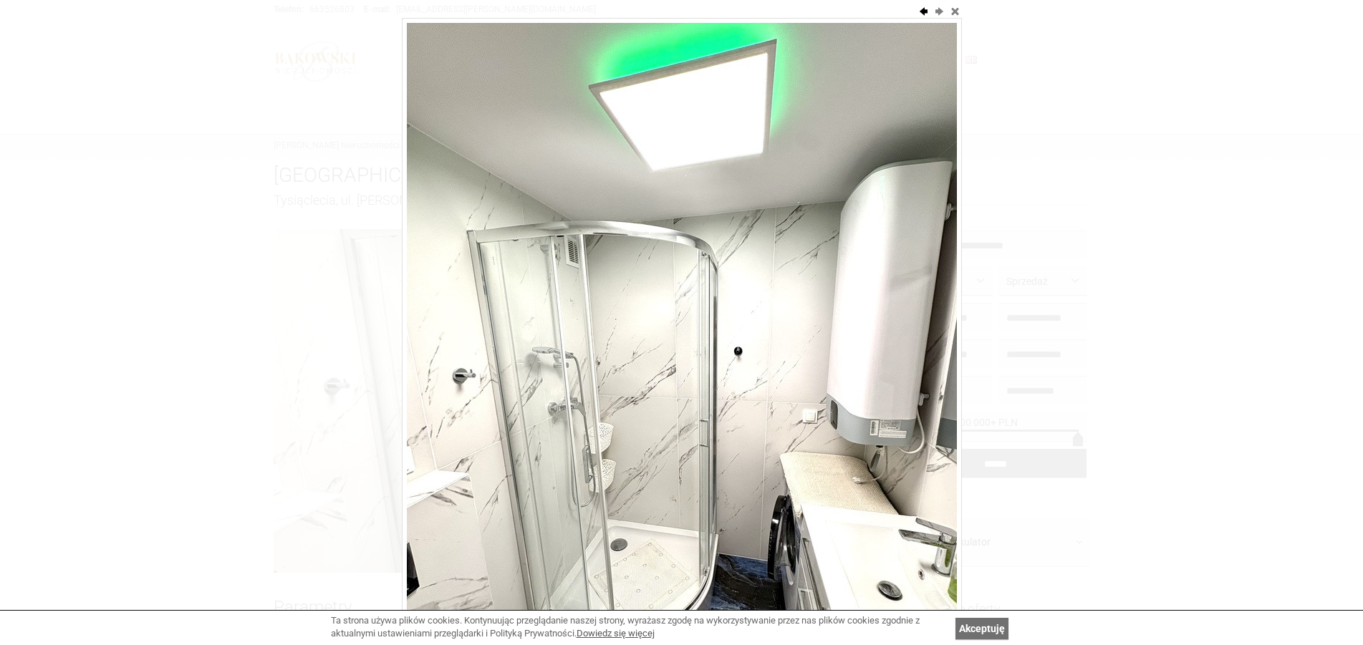
click at [923, 11] on button "previous" at bounding box center [923, 11] width 14 height 14
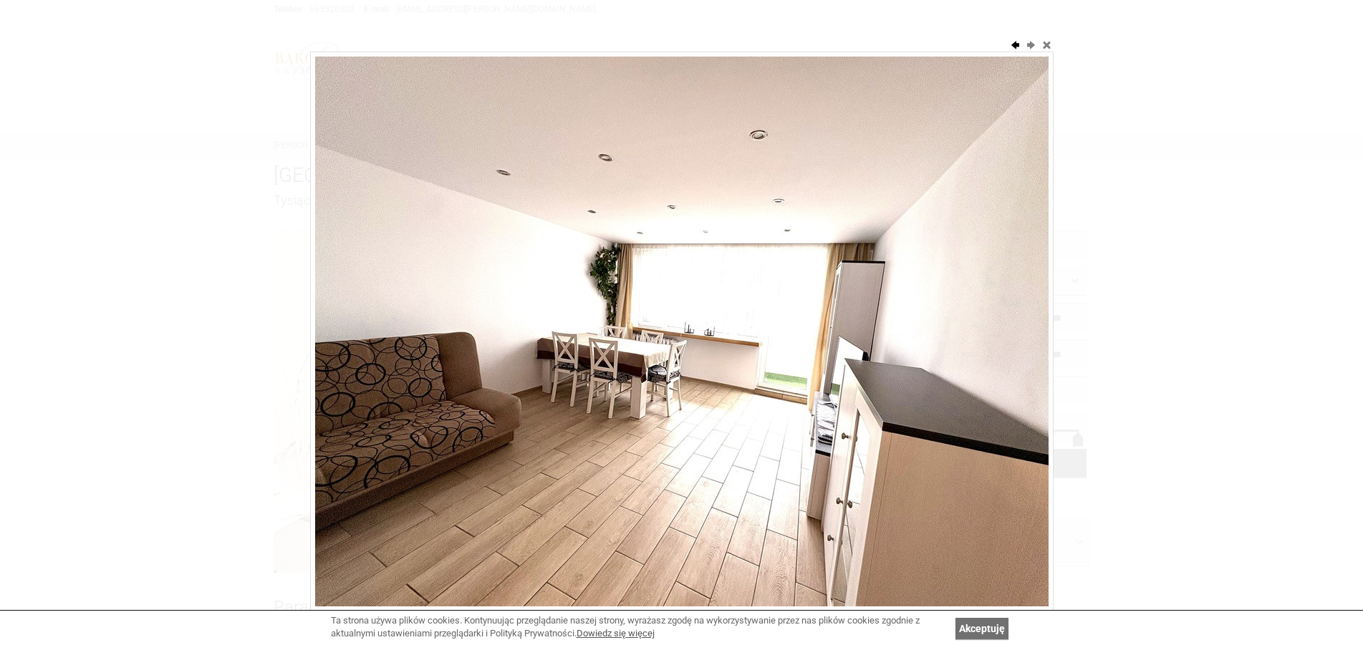
click at [923, 11] on div at bounding box center [681, 322] width 1363 height 645
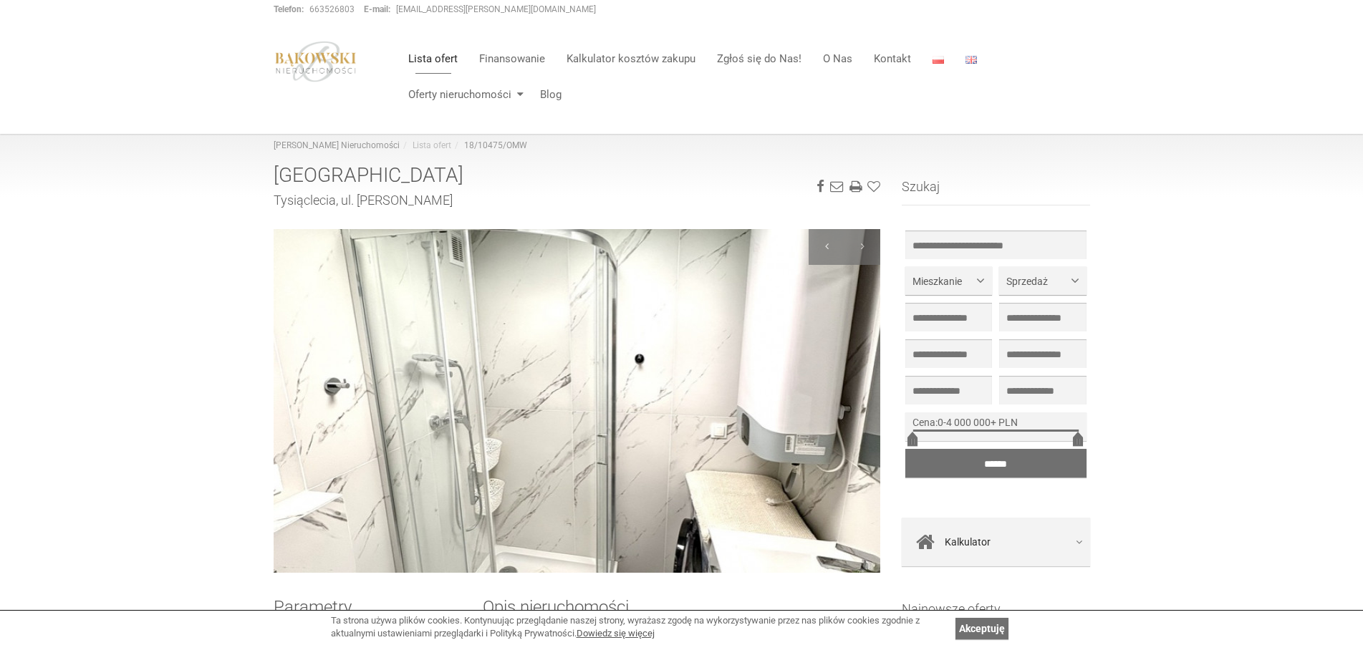
click at [923, 11] on div "Telefon: 663526803 E-mail: mmartin.bakowski@gmail.com" at bounding box center [682, 9] width 838 height 19
click at [830, 249] on div at bounding box center [827, 247] width 36 height 36
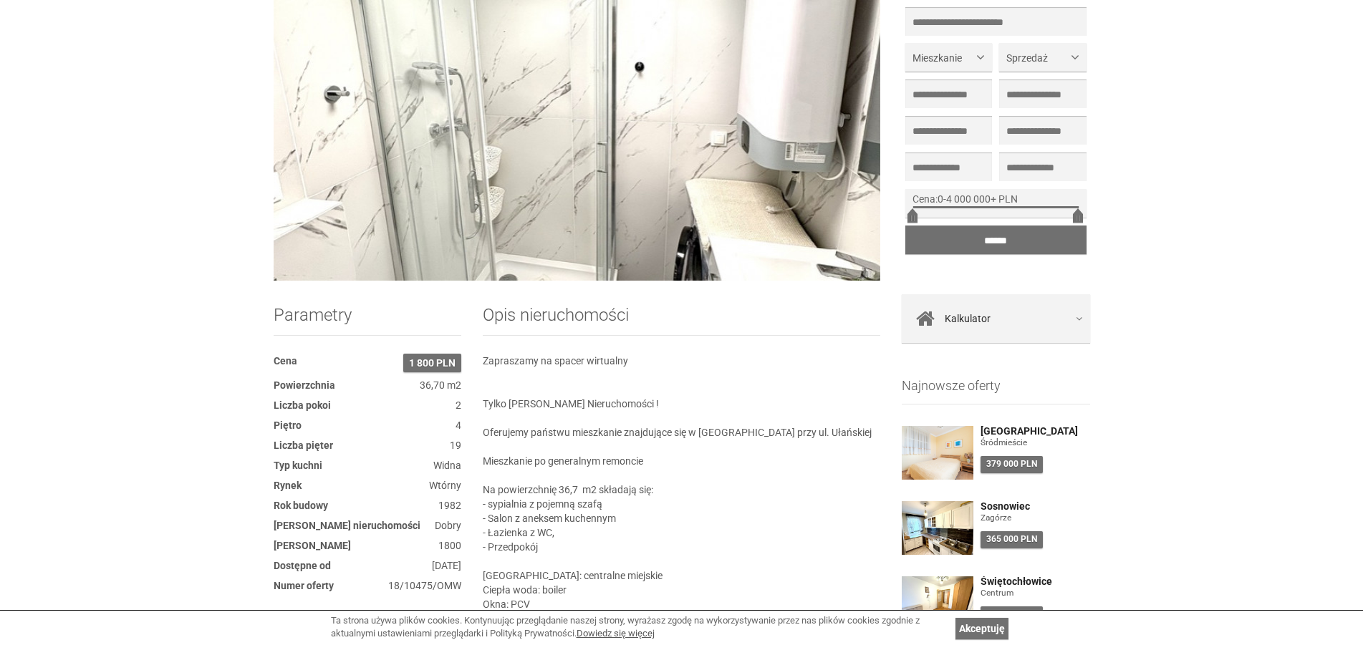
click at [697, 131] on img at bounding box center [577, 109] width 607 height 344
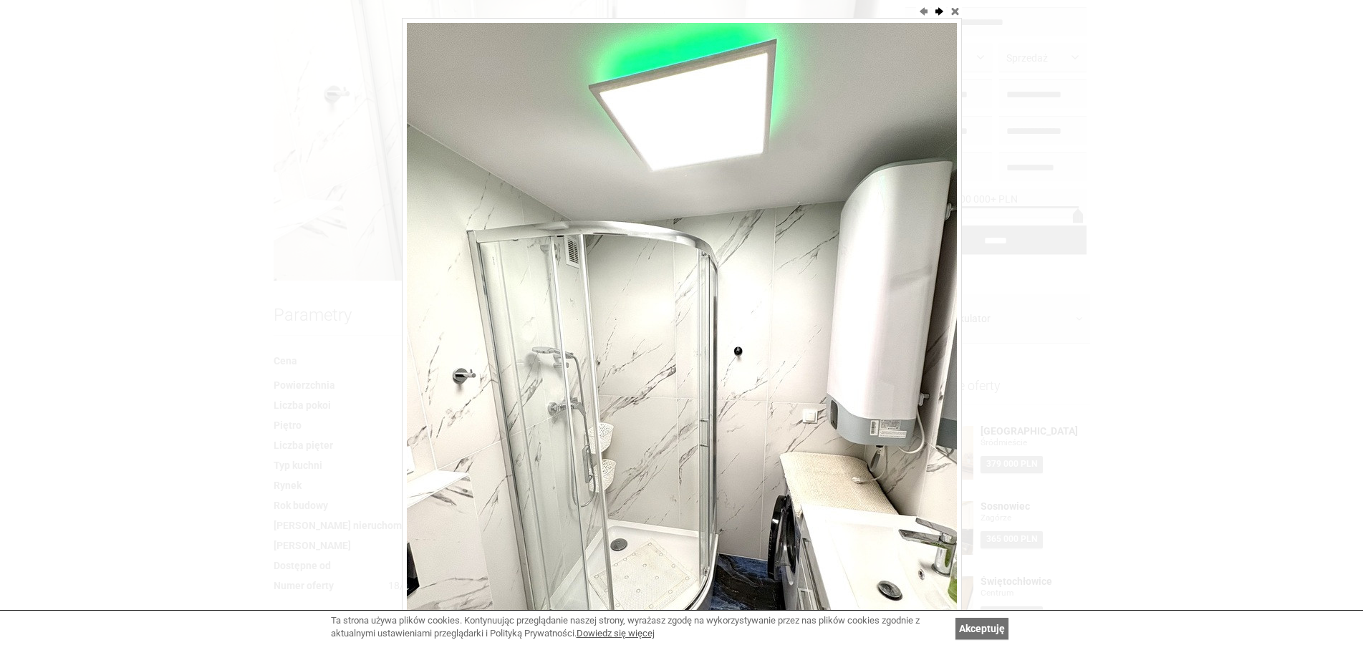
click at [939, 9] on button "next" at bounding box center [939, 11] width 14 height 14
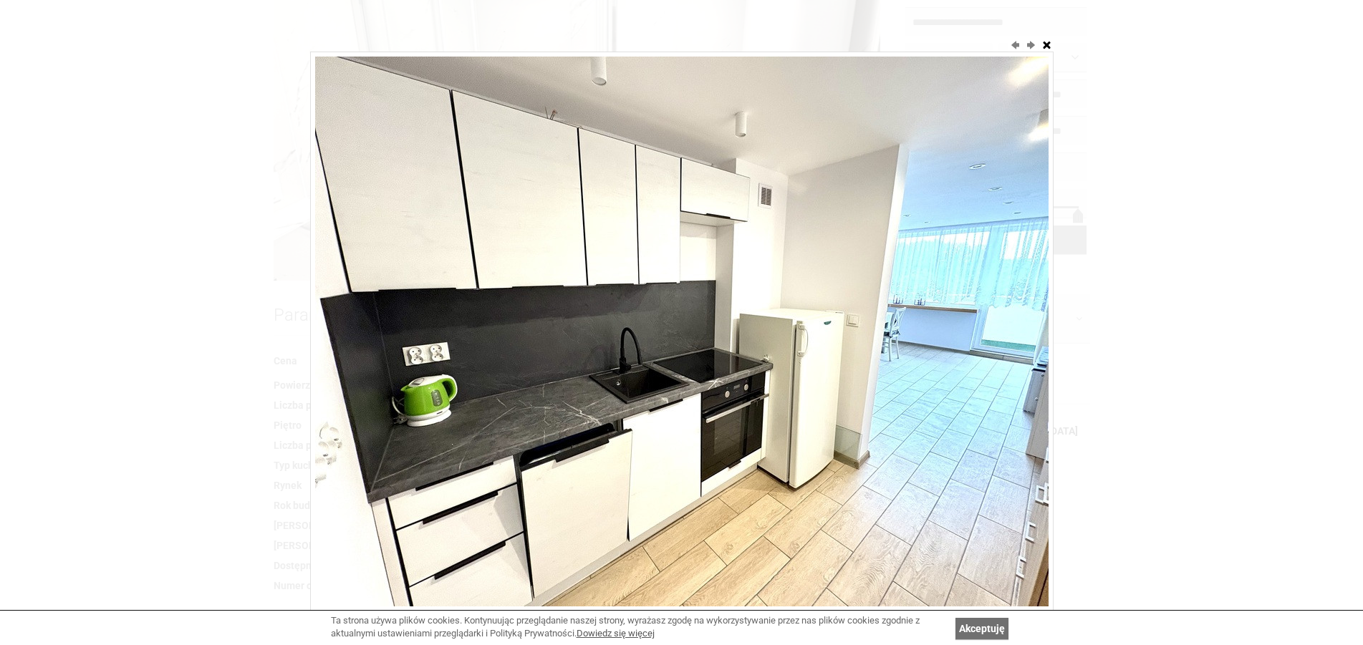
click at [1046, 44] on button "close" at bounding box center [1046, 44] width 14 height 14
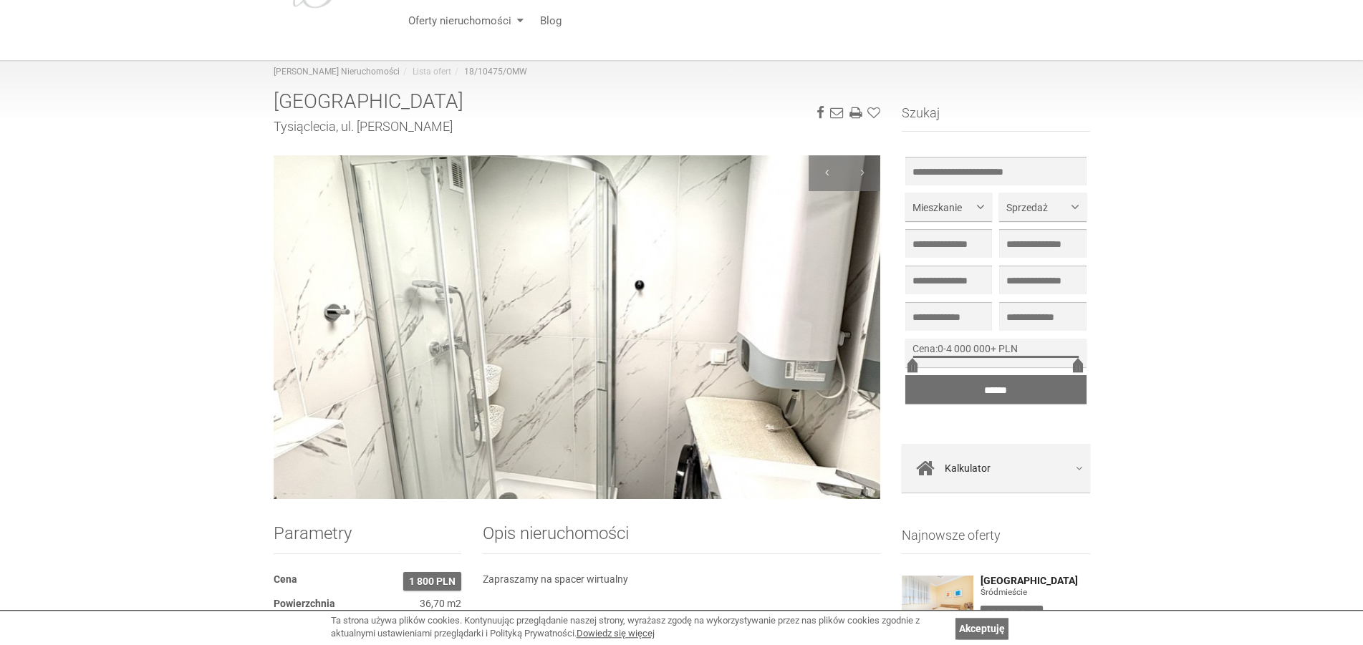
scroll to position [73, 0]
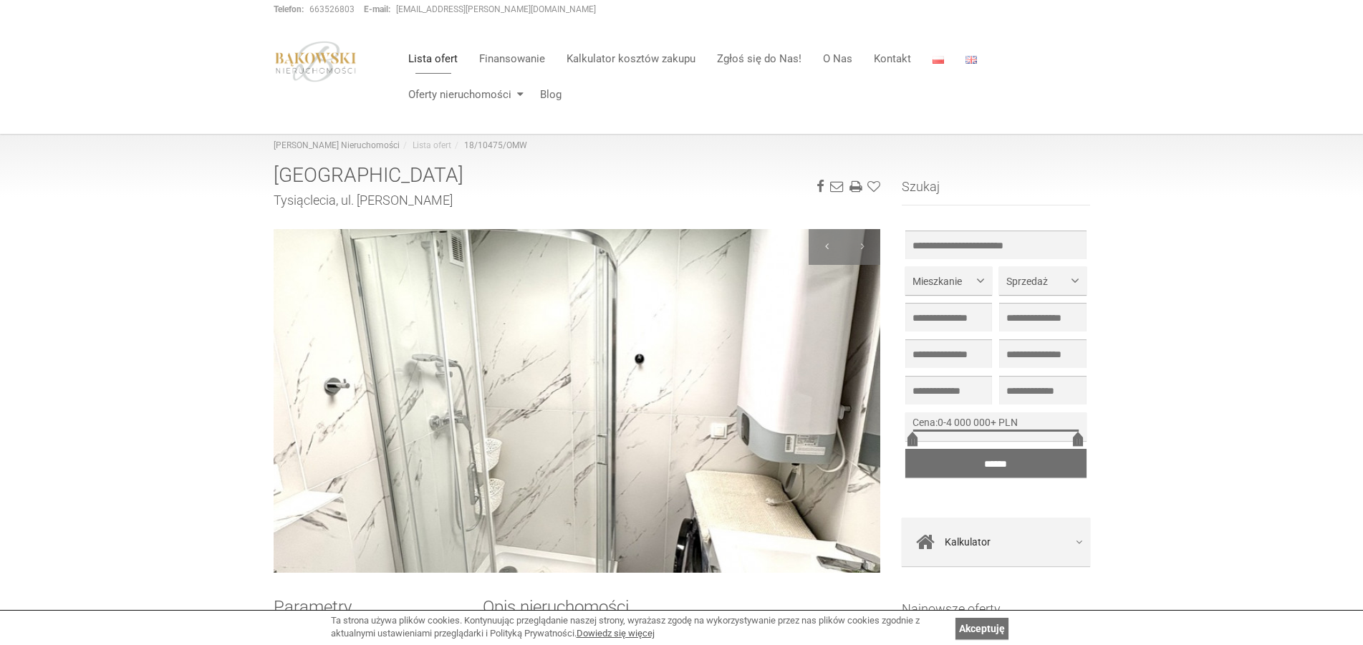
click at [518, 352] on img at bounding box center [577, 401] width 607 height 344
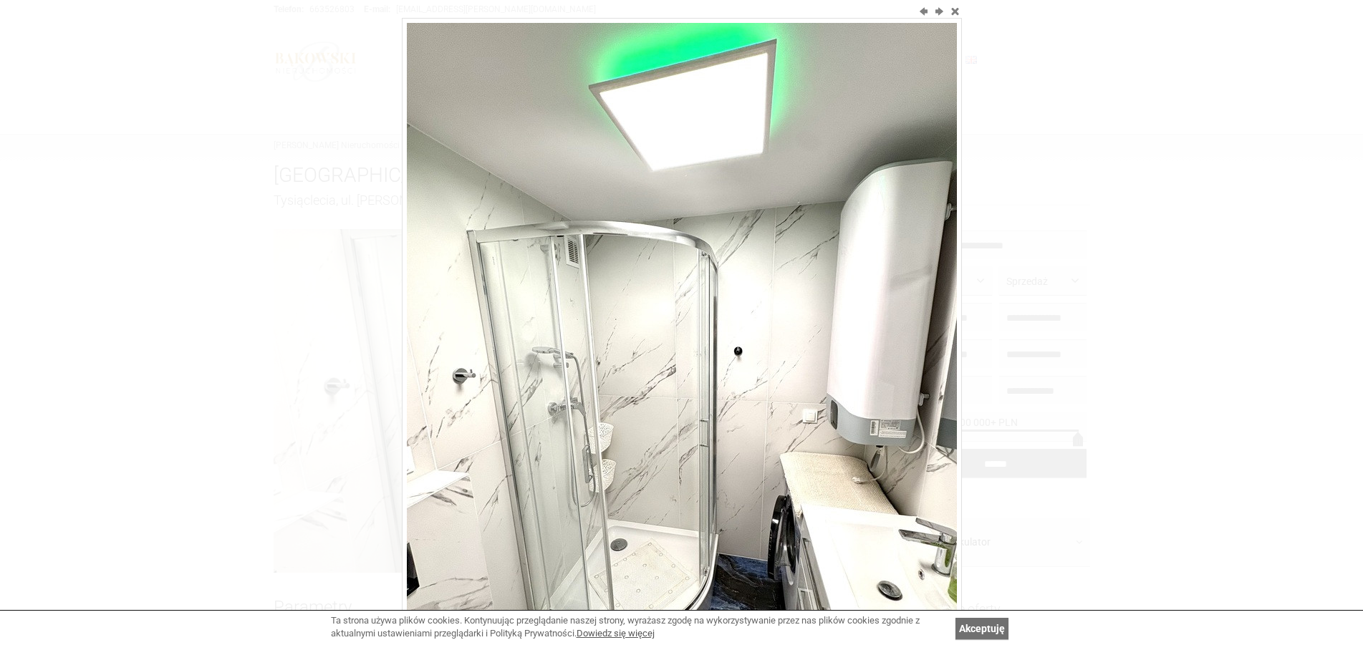
click at [112, 135] on div at bounding box center [681, 322] width 1363 height 645
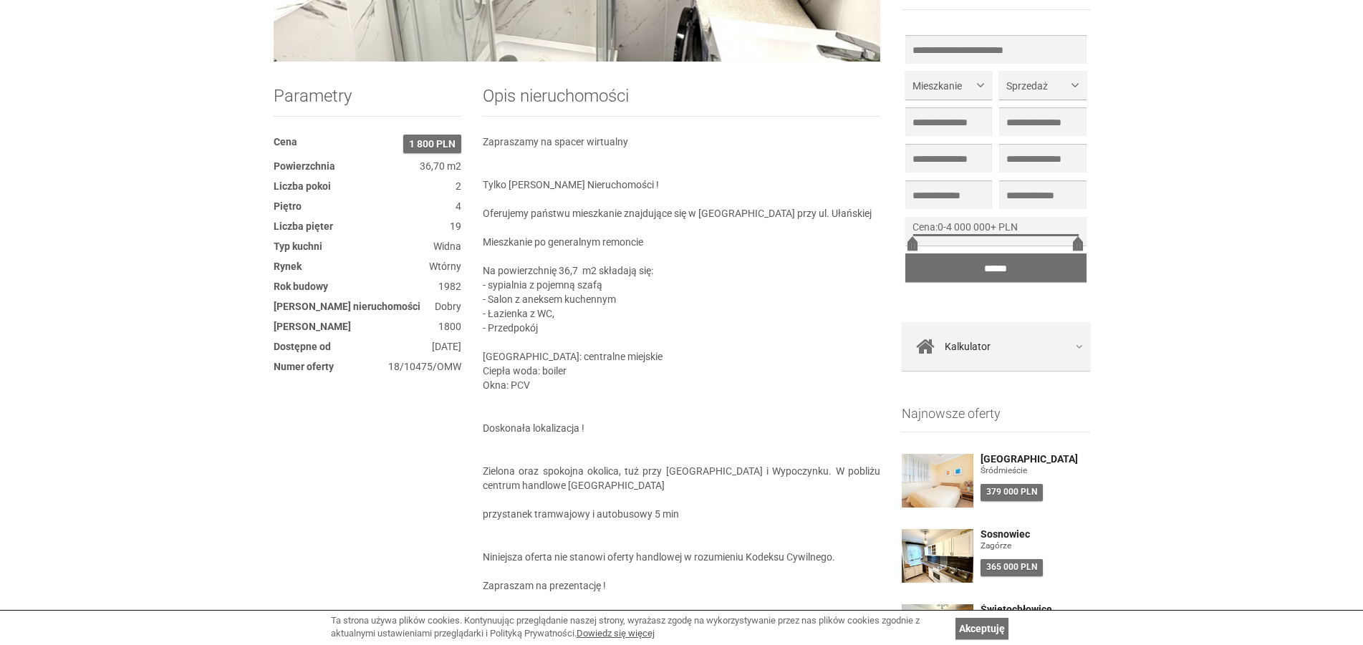
scroll to position [1023, 0]
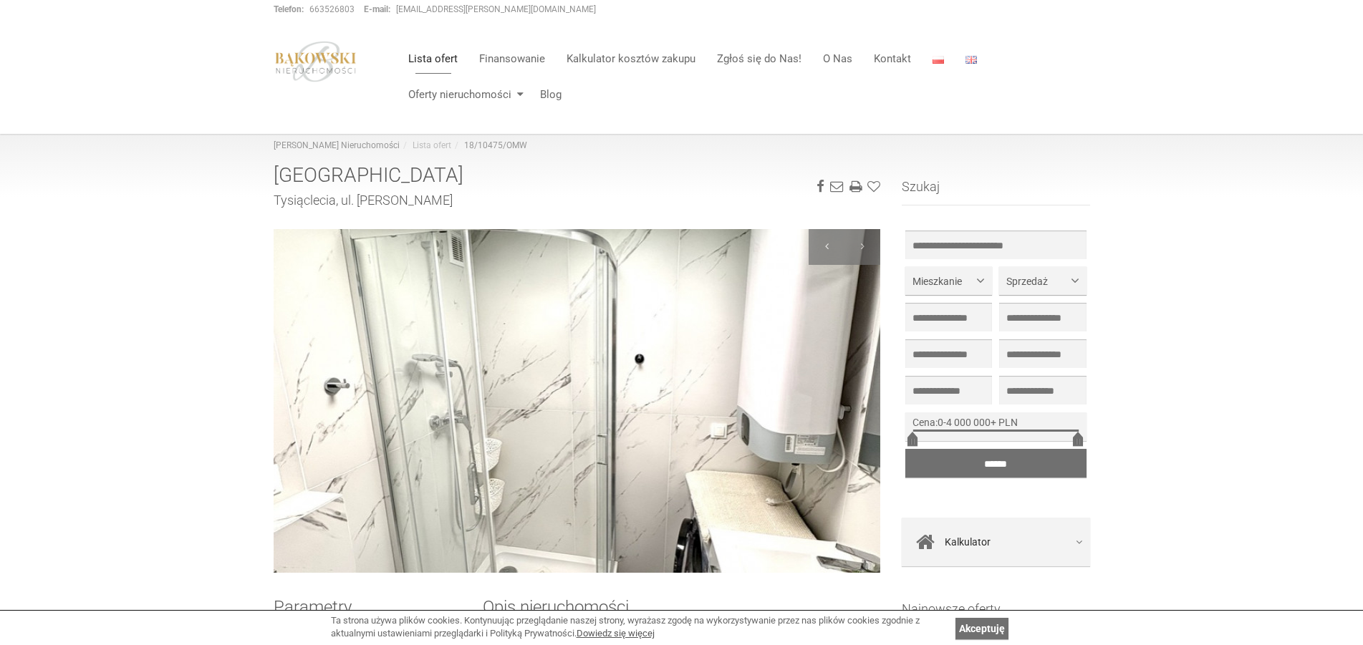
scroll to position [146, 0]
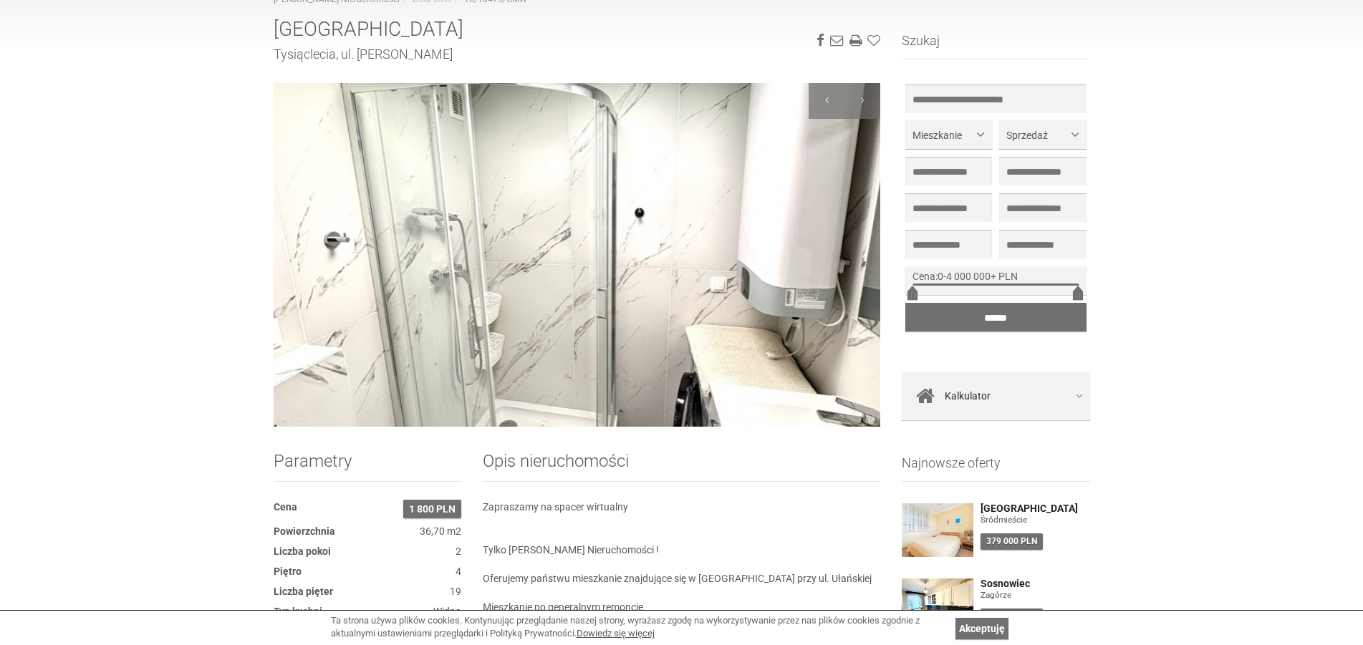
click at [485, 212] on img at bounding box center [577, 255] width 607 height 344
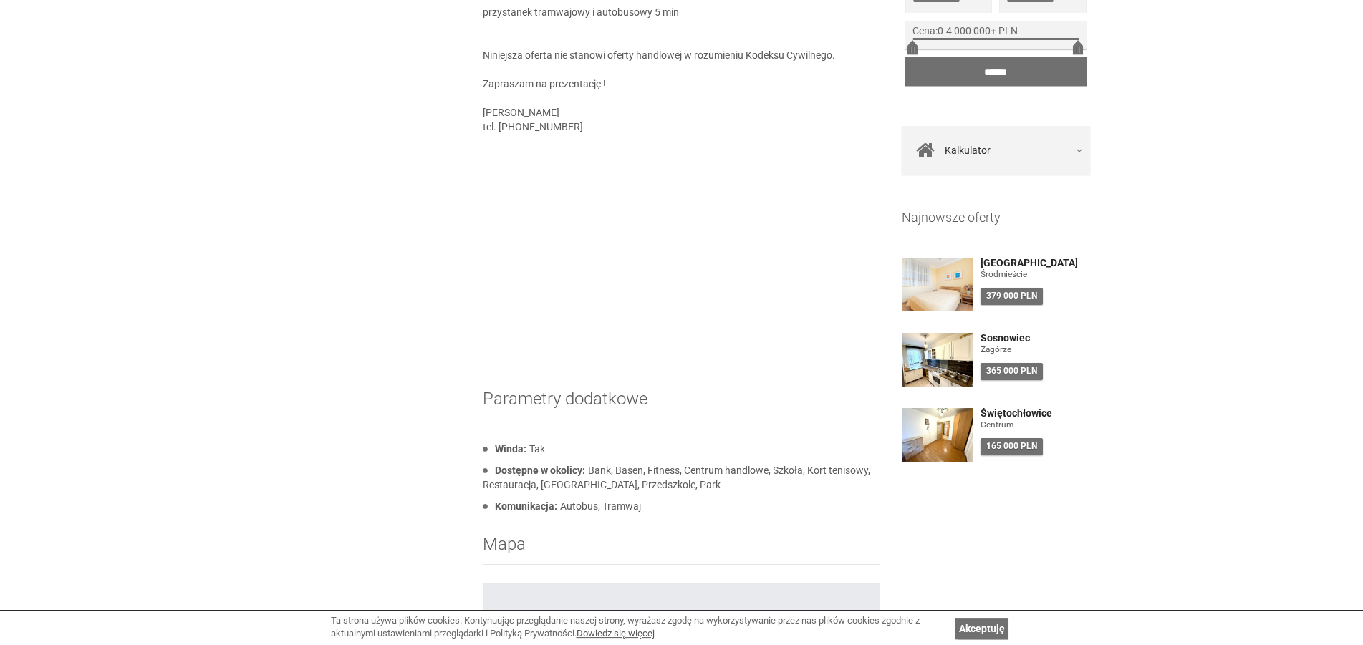
scroll to position [1023, 0]
